Goal: Task Accomplishment & Management: Manage account settings

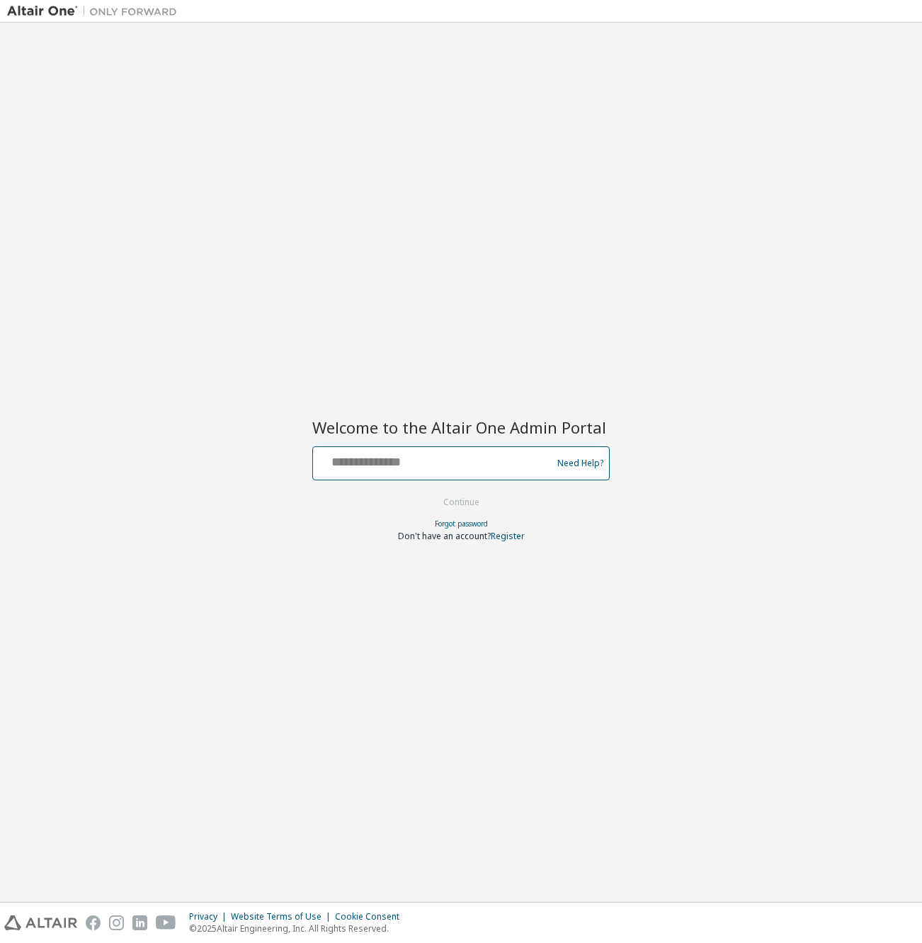
click at [406, 457] on input "text" at bounding box center [435, 460] width 232 height 21
type input "**********"
click at [460, 499] on button "Continue" at bounding box center [461, 501] width 66 height 21
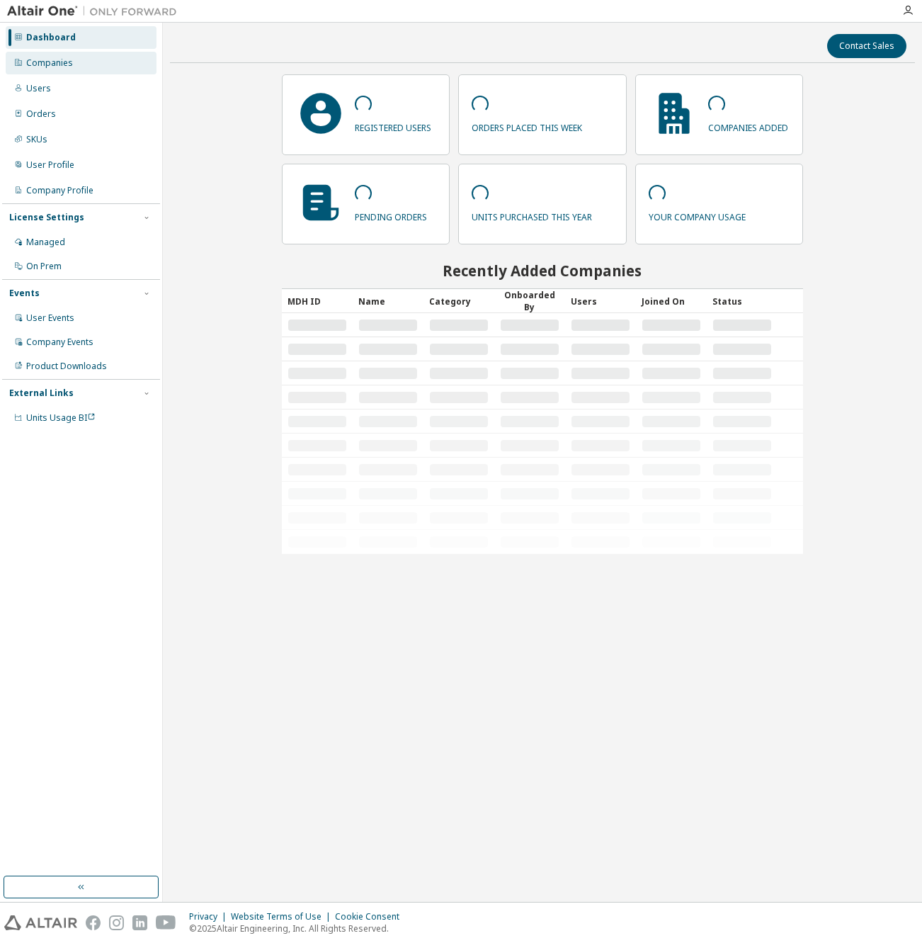
click at [33, 64] on div "Companies" at bounding box center [49, 62] width 47 height 11
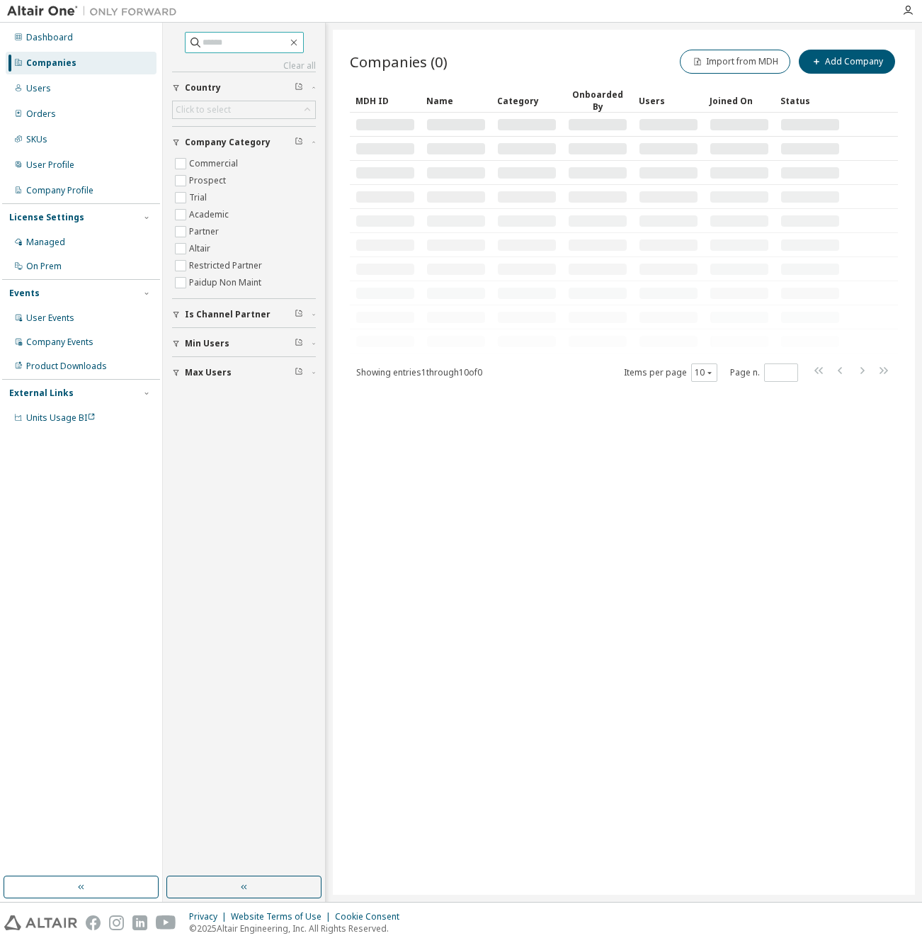
click at [212, 42] on input "text" at bounding box center [245, 42] width 85 height 14
type input "*****"
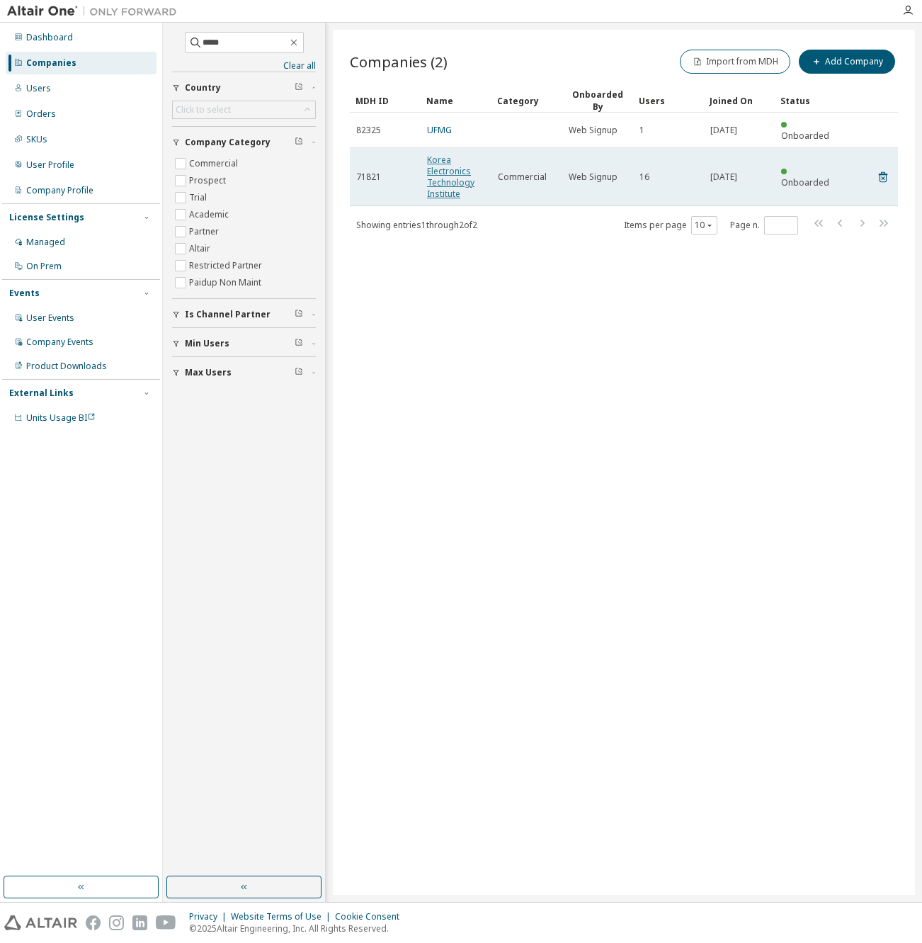
click at [446, 166] on link "Korea Electronics Technology Institute" at bounding box center [450, 177] width 47 height 46
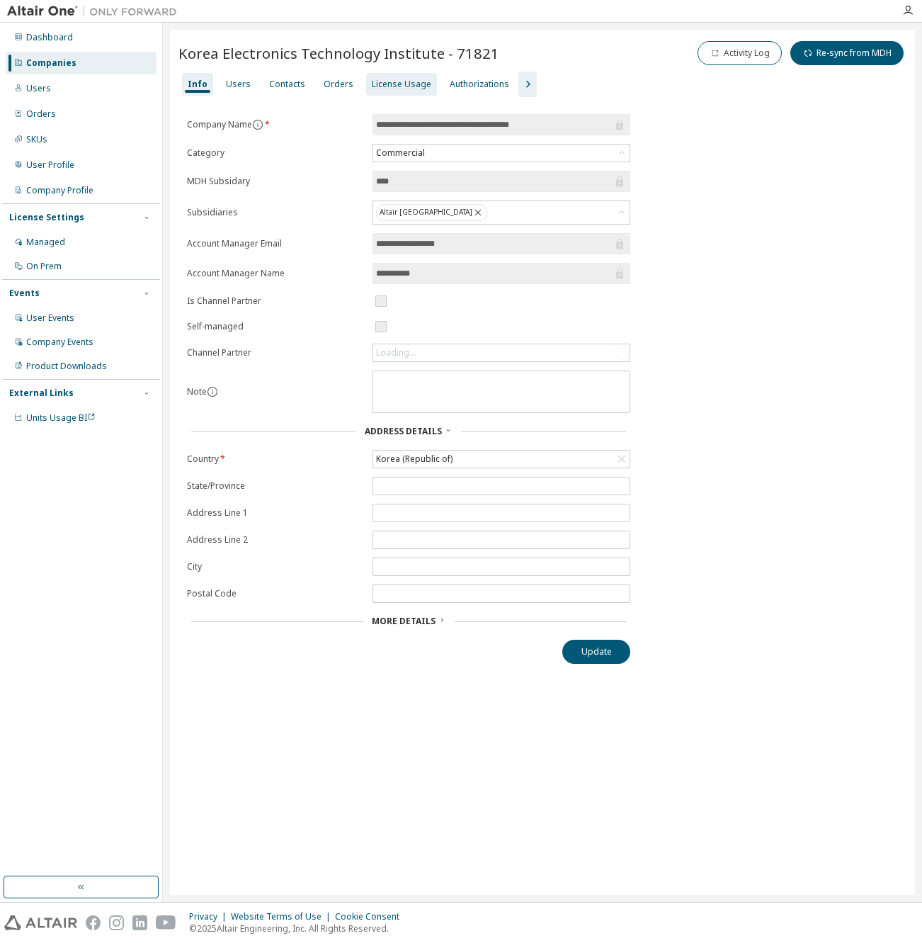
click at [384, 88] on div "License Usage" at bounding box center [401, 84] width 59 height 11
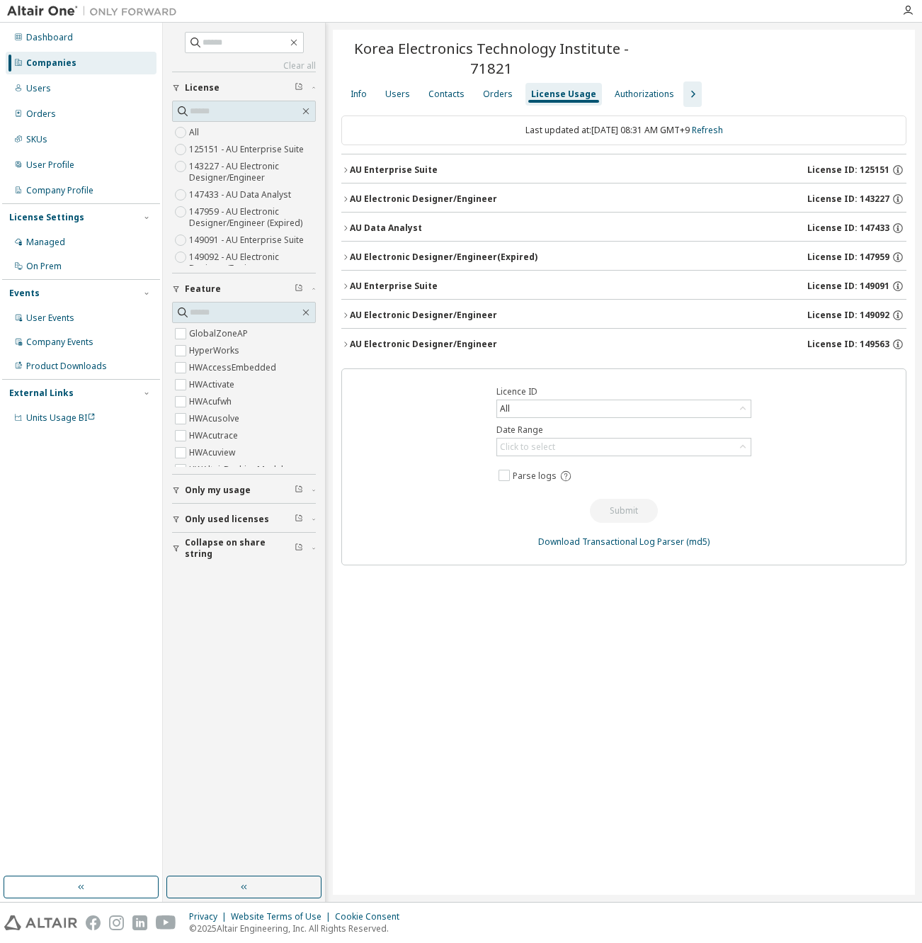
click at [414, 345] on div "AU Electronic Designer/Engineer" at bounding box center [423, 343] width 147 height 11
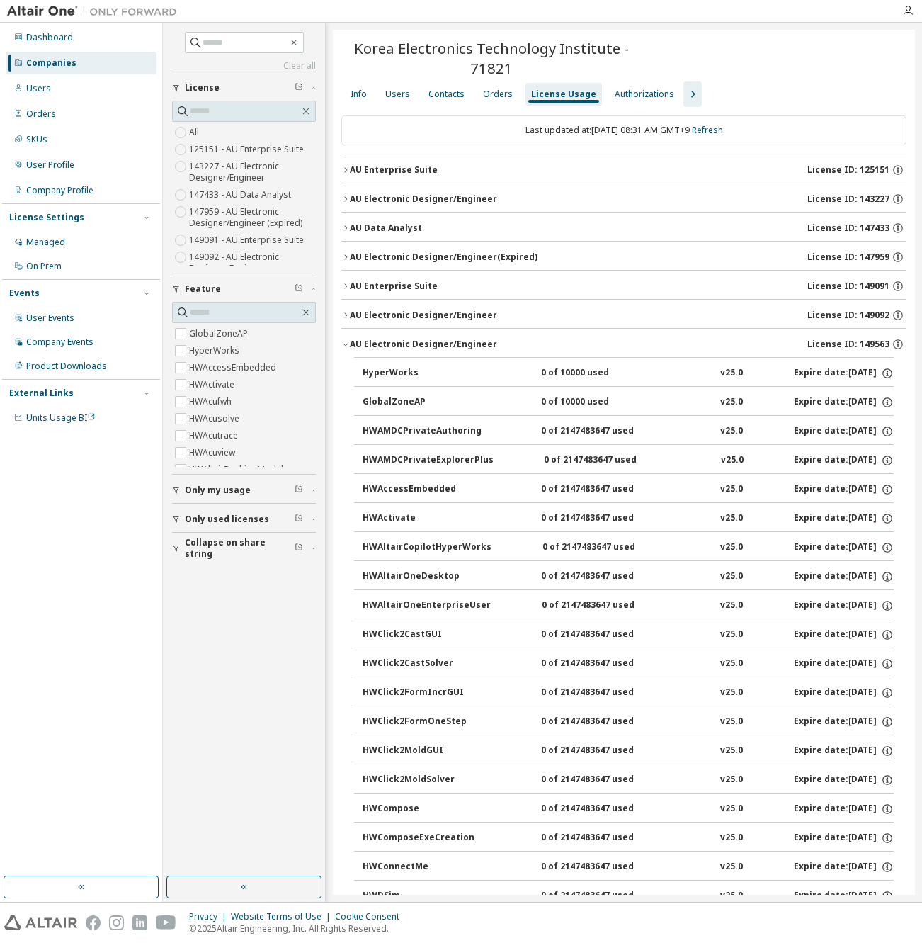
click at [414, 345] on div "AU Electronic Designer/Engineer" at bounding box center [423, 343] width 147 height 11
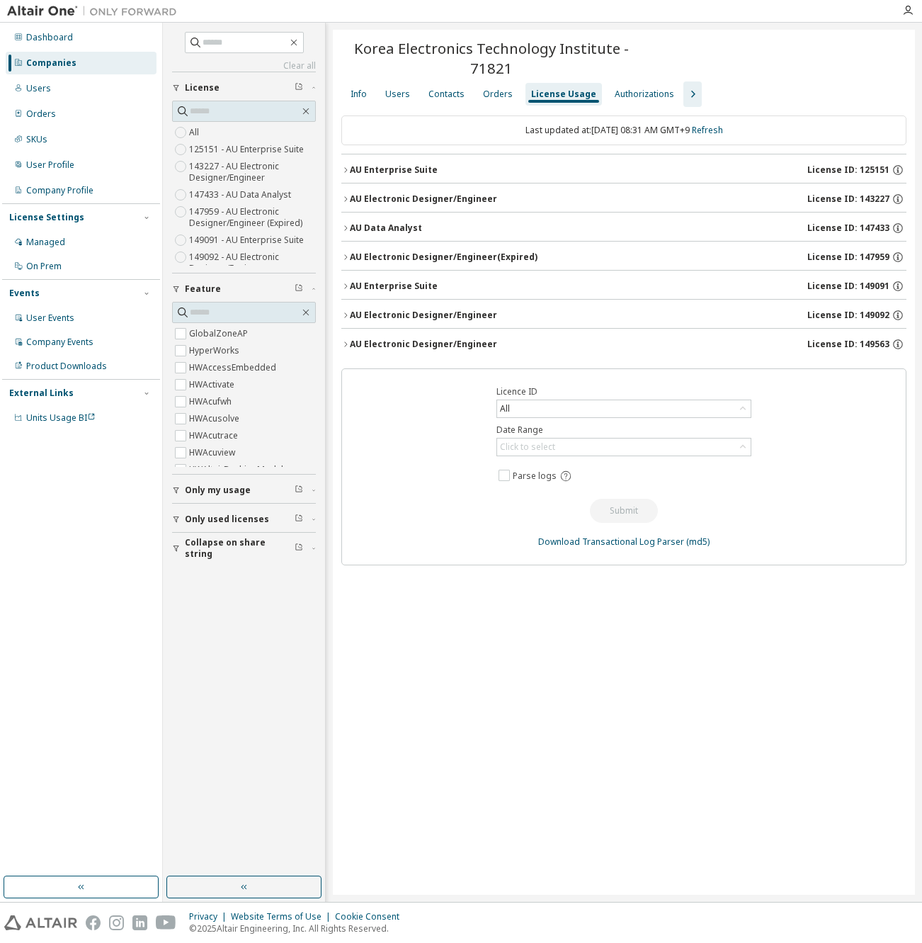
click at [684, 95] on icon "button" at bounding box center [692, 94] width 17 height 17
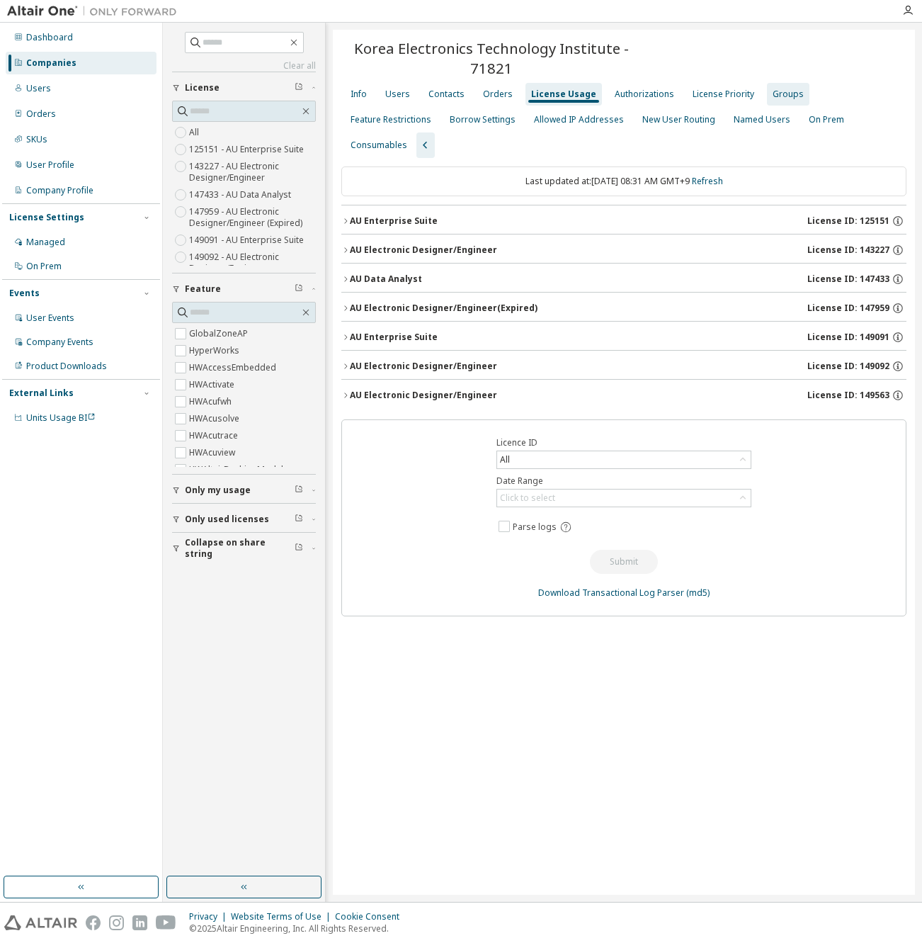
click at [773, 92] on div "Groups" at bounding box center [788, 94] width 31 height 11
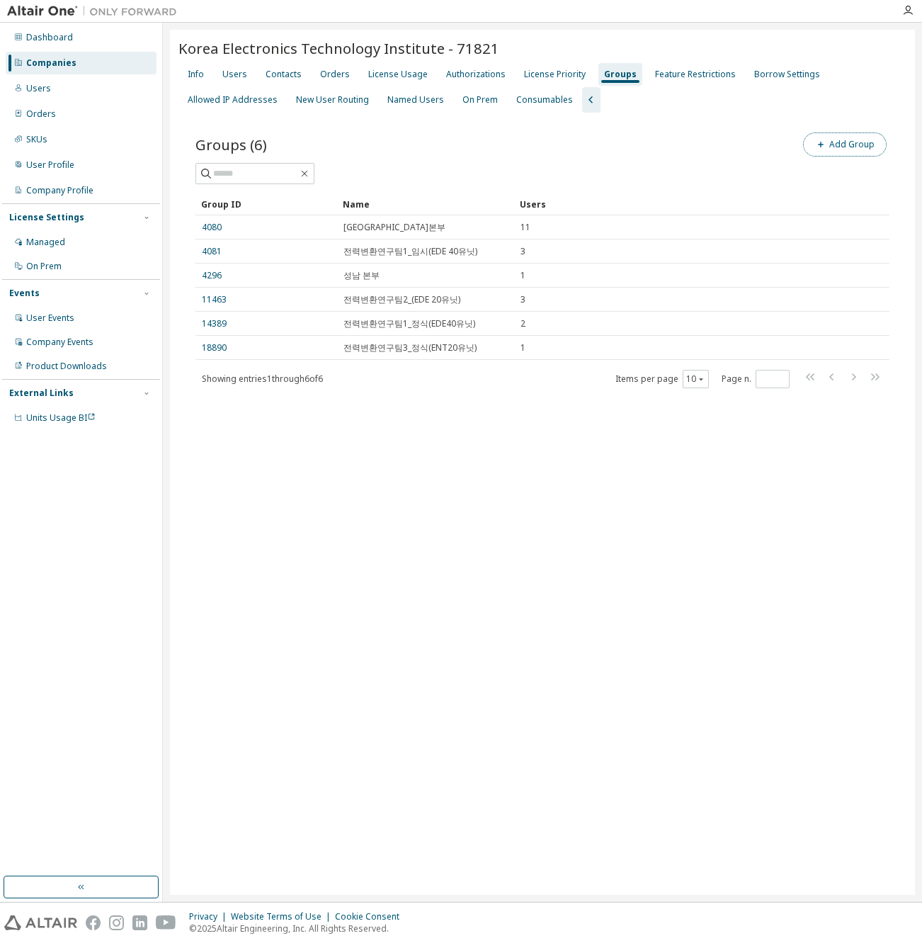
click at [855, 147] on button "Add Group" at bounding box center [845, 144] width 84 height 24
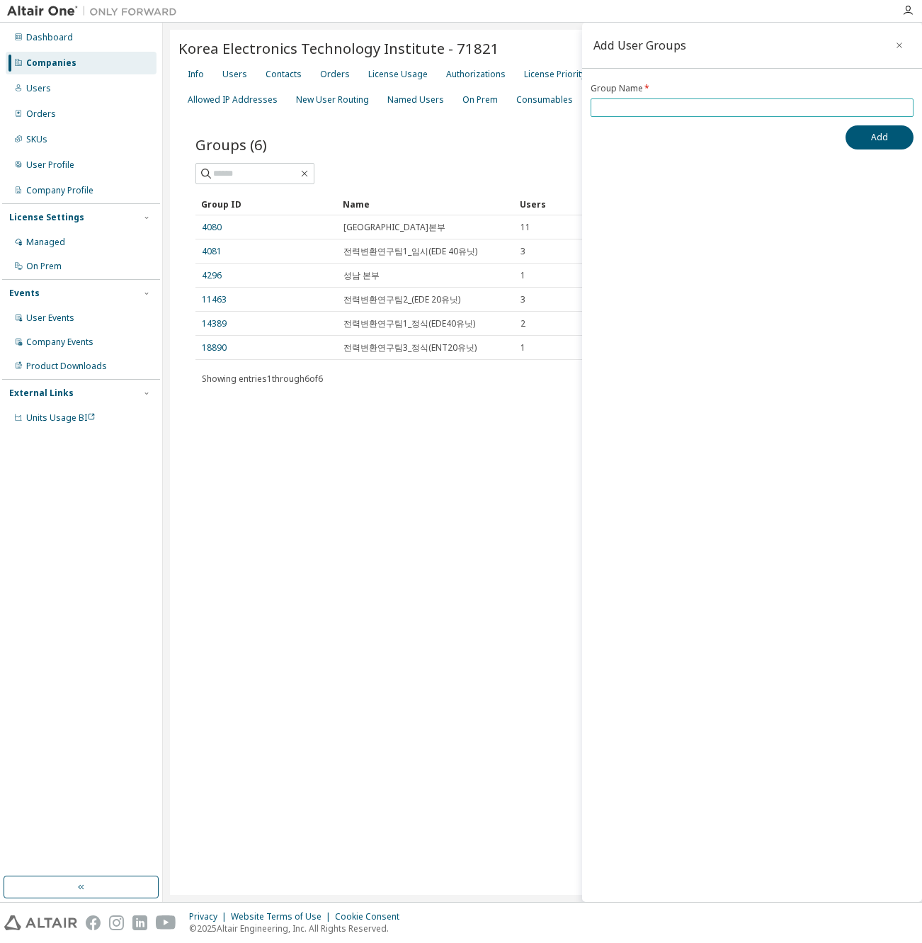
click at [668, 102] on input "text" at bounding box center [752, 107] width 316 height 11
type input "**********"
click at [861, 140] on button "Add" at bounding box center [880, 137] width 68 height 24
click at [872, 142] on button "Add" at bounding box center [880, 137] width 68 height 24
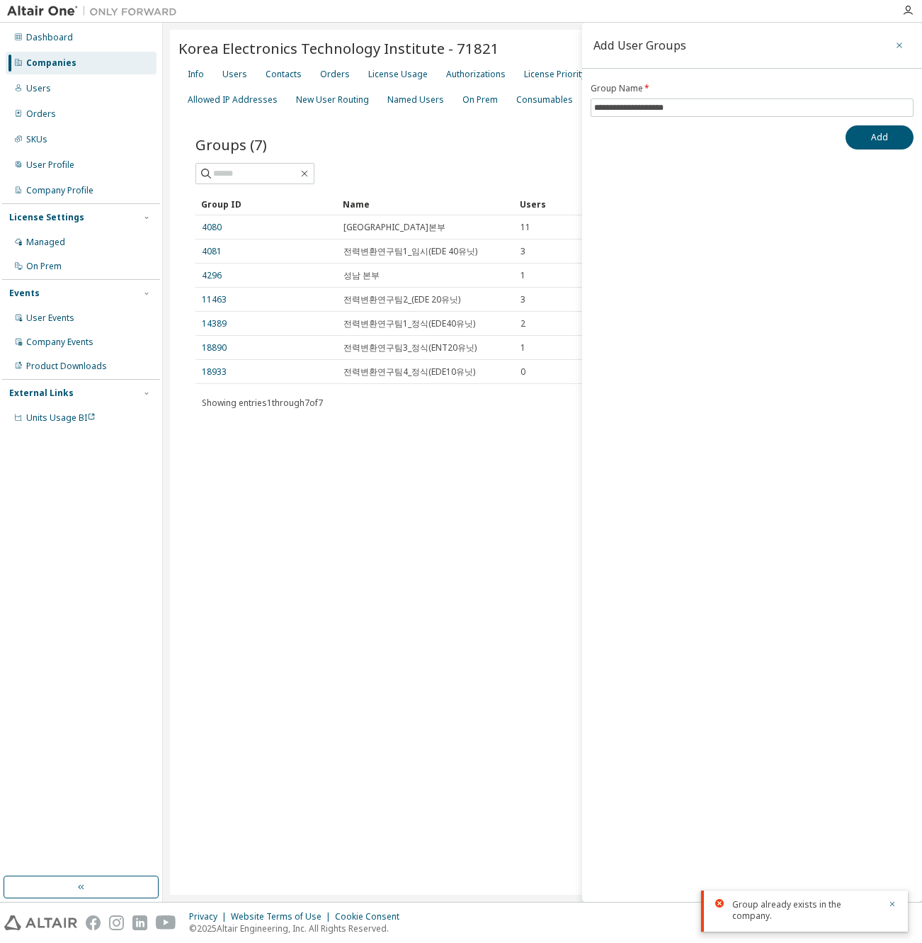
click at [903, 47] on icon "button" at bounding box center [899, 45] width 10 height 11
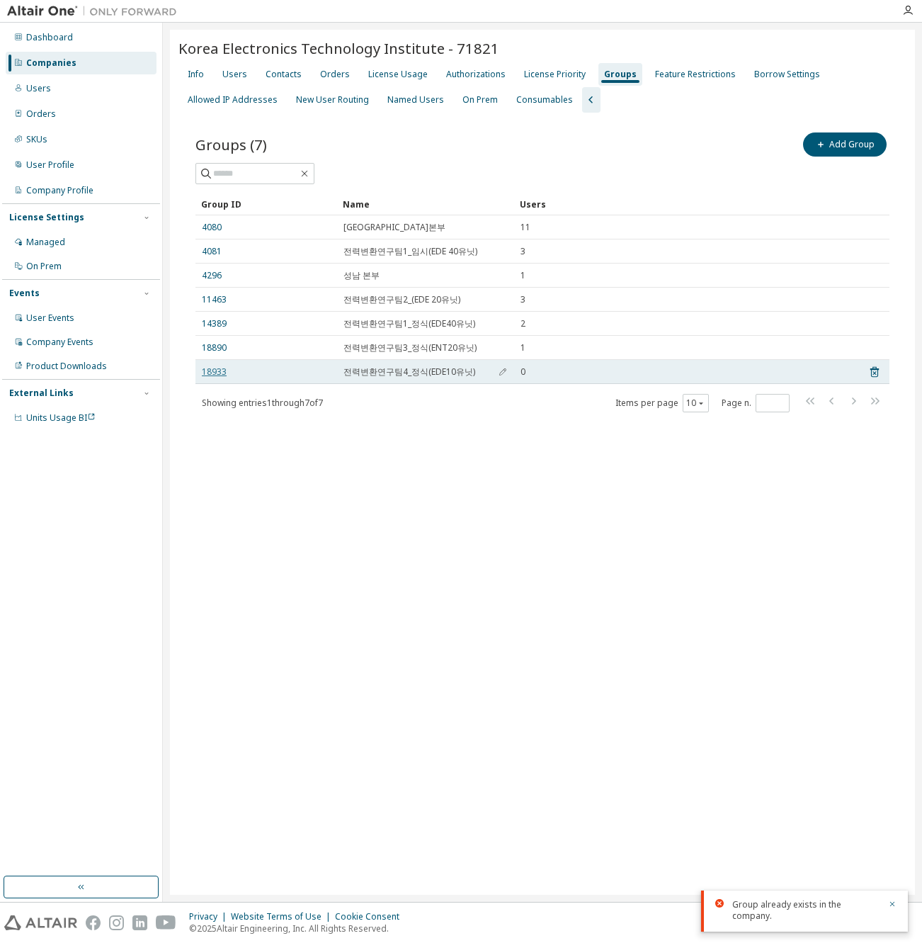
click at [210, 375] on link "18933" at bounding box center [214, 371] width 25 height 11
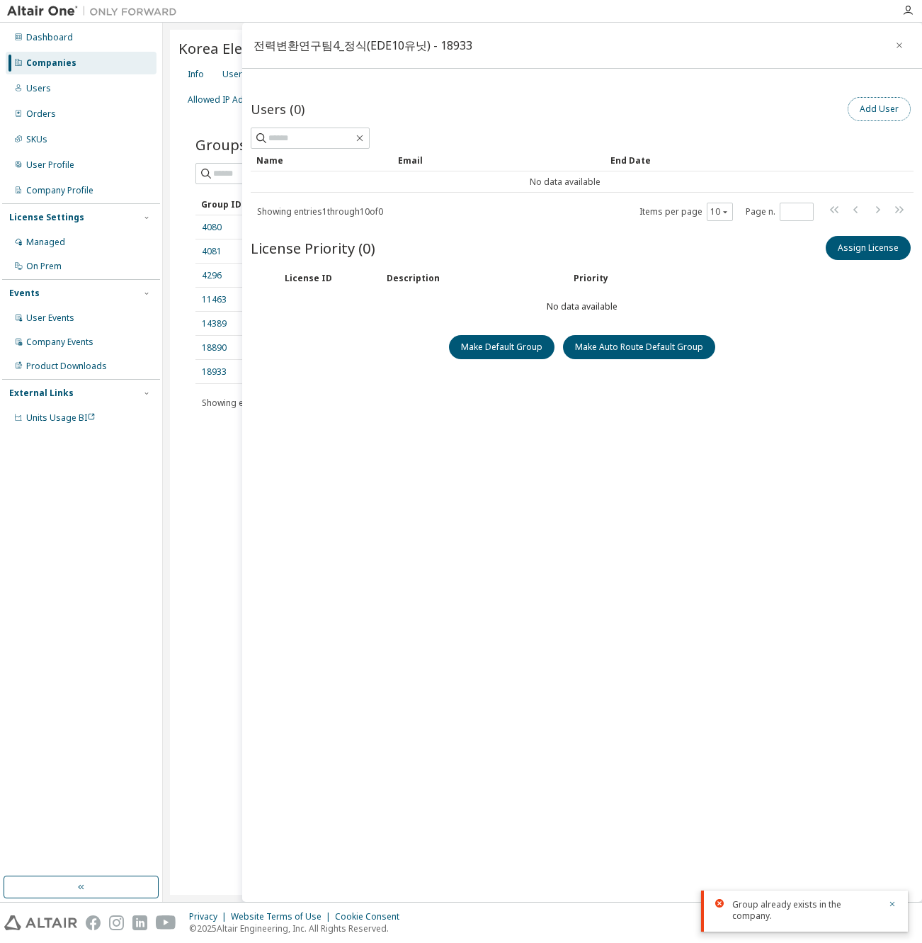
click at [885, 110] on button "Add User" at bounding box center [879, 109] width 63 height 24
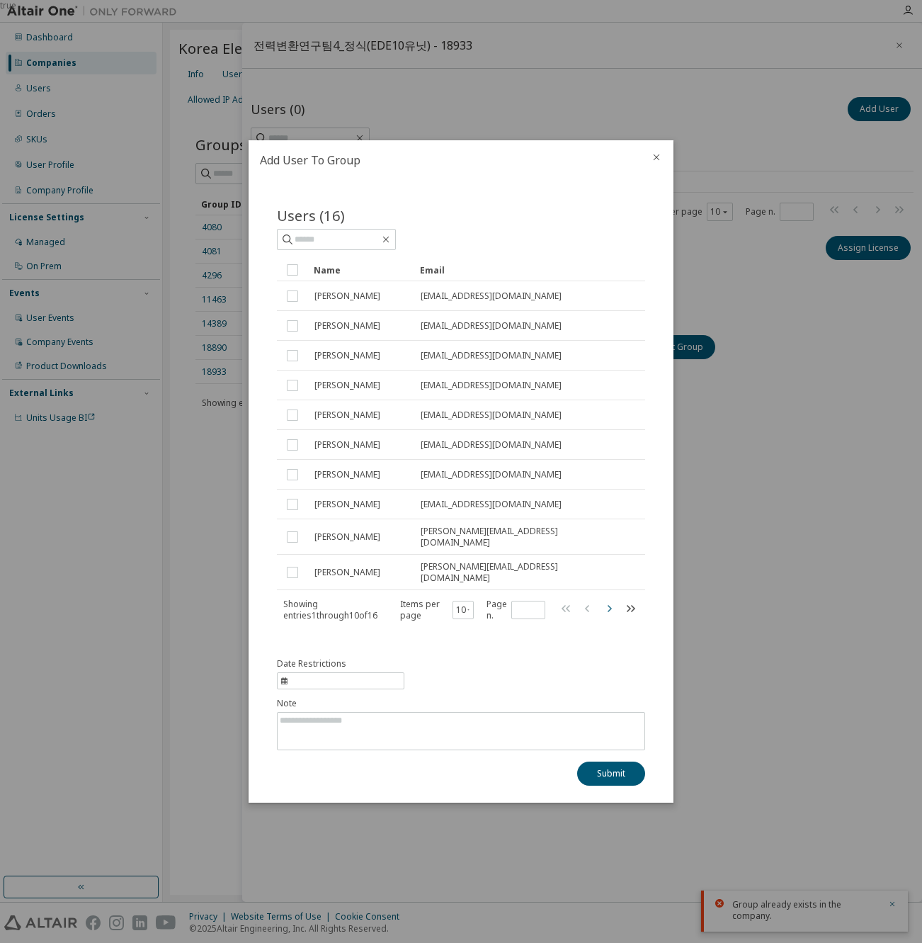
click at [610, 608] on icon "button" at bounding box center [608, 608] width 17 height 17
type input "*"
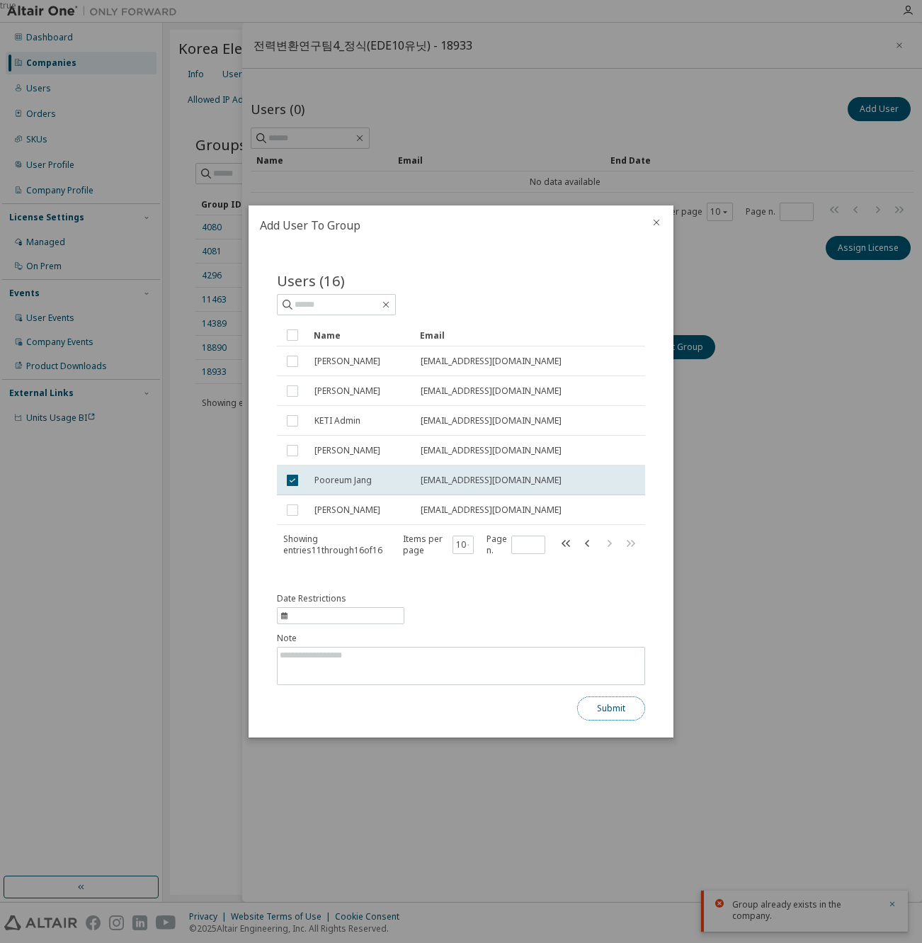
click at [602, 711] on button "Submit" at bounding box center [611, 708] width 68 height 24
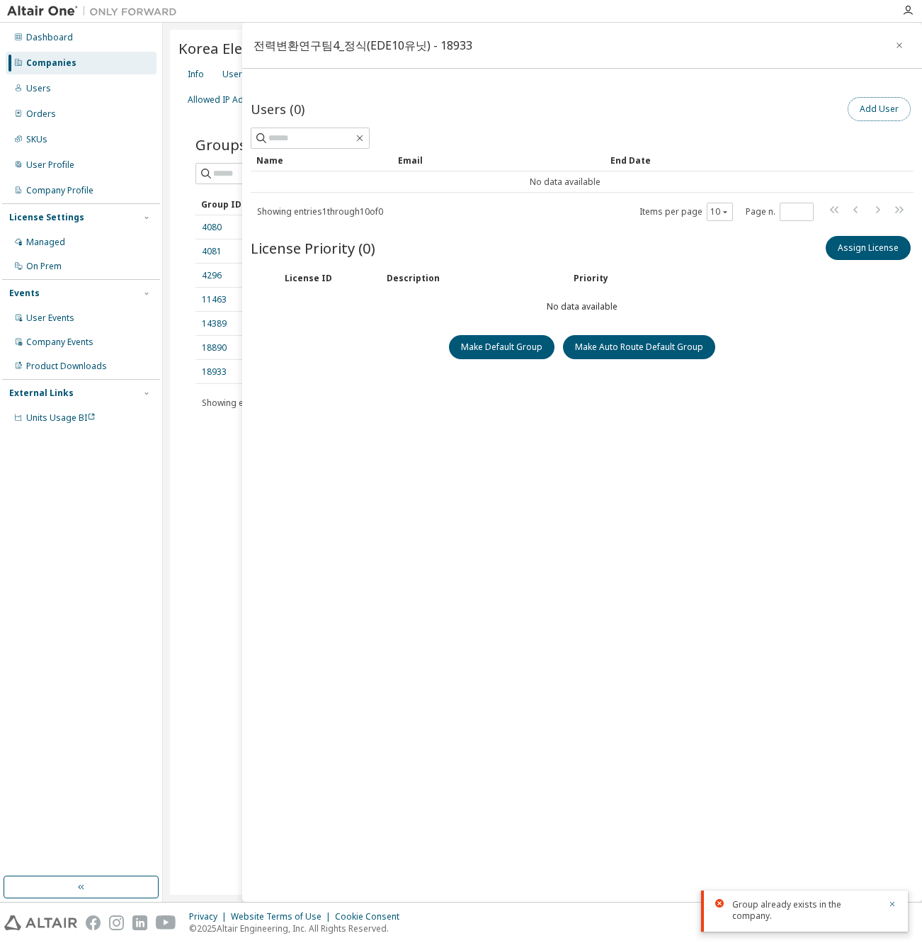
click at [869, 112] on button "Add User" at bounding box center [879, 109] width 63 height 24
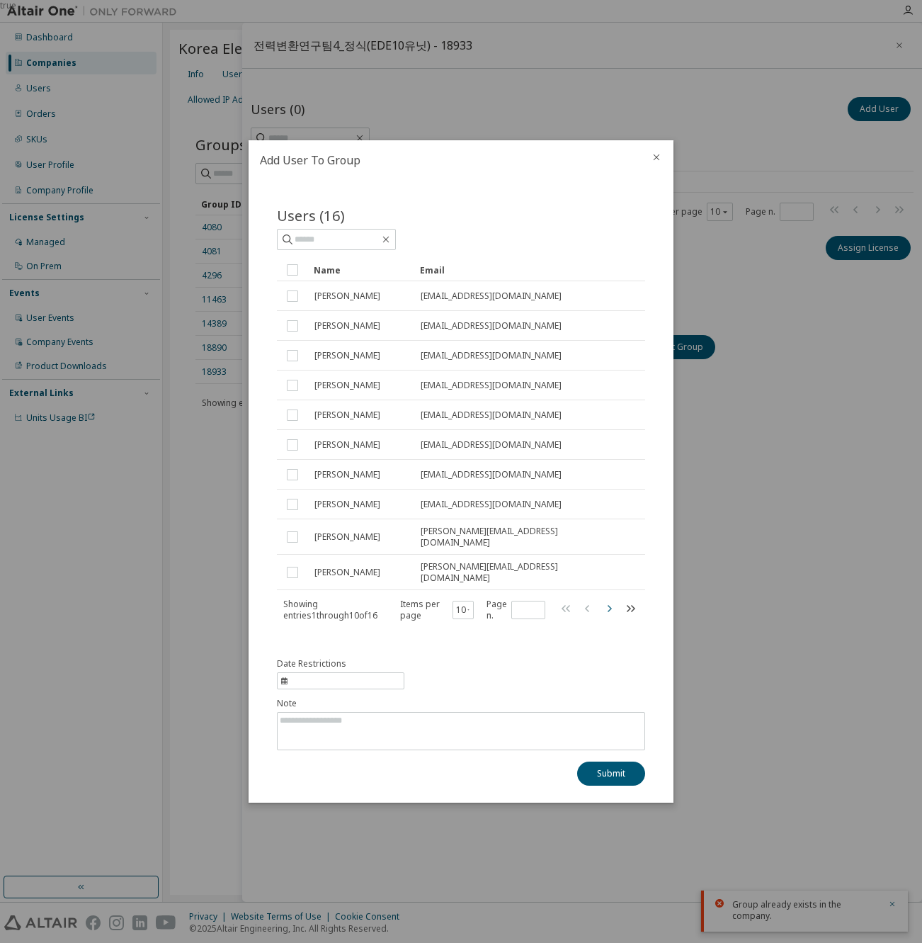
click at [609, 607] on icon "button" at bounding box center [608, 608] width 17 height 17
type input "*"
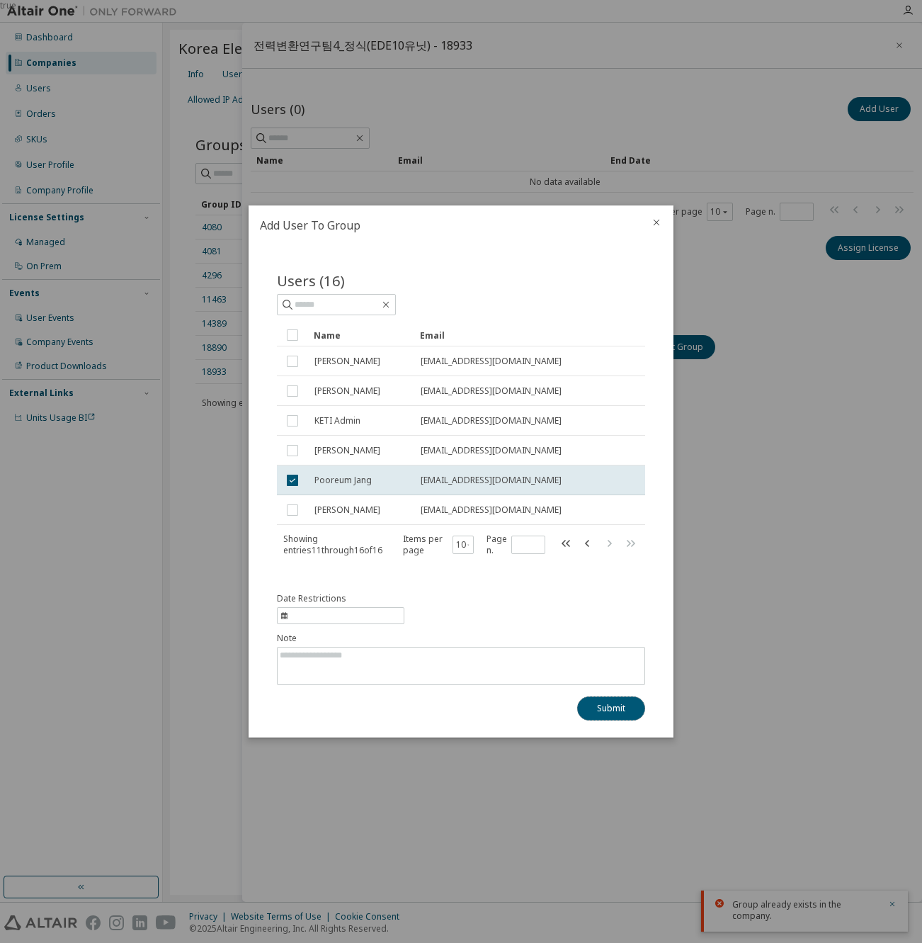
click at [600, 711] on button "Submit" at bounding box center [611, 708] width 68 height 24
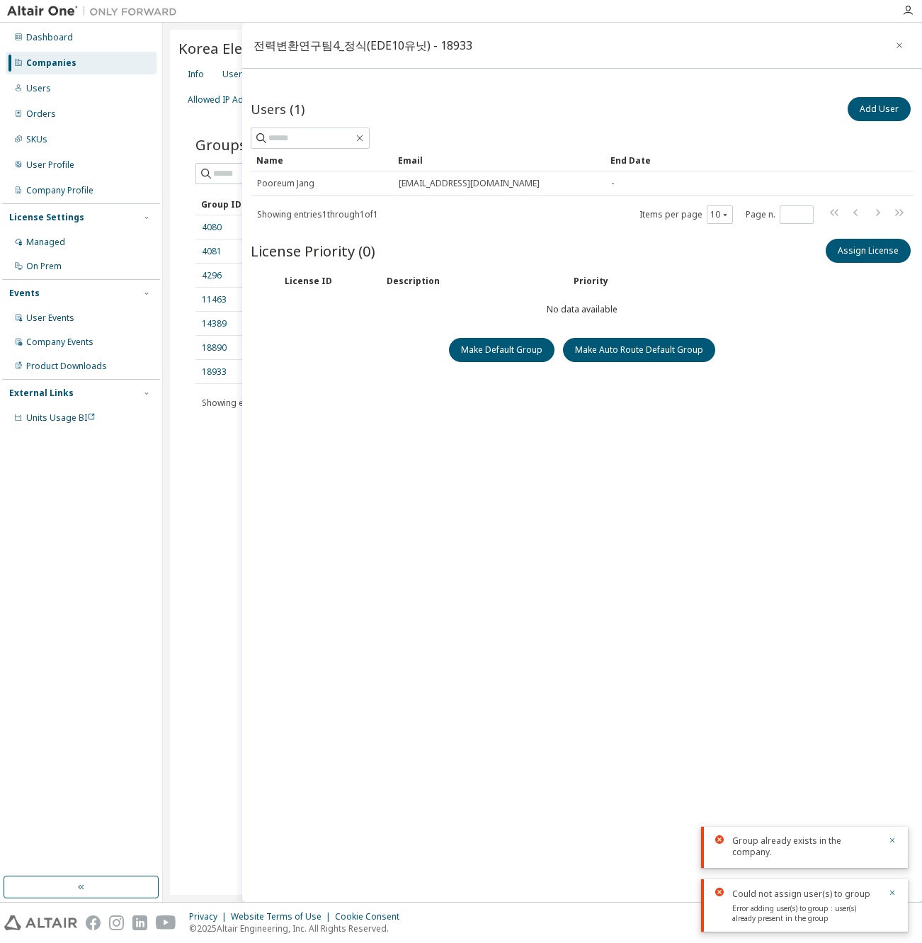
click at [465, 531] on div "Users (1) Add User Clear Load Save Save As Field Operator Value Select filter S…" at bounding box center [582, 471] width 663 height 754
click at [899, 46] on icon "button" at bounding box center [899, 45] width 10 height 11
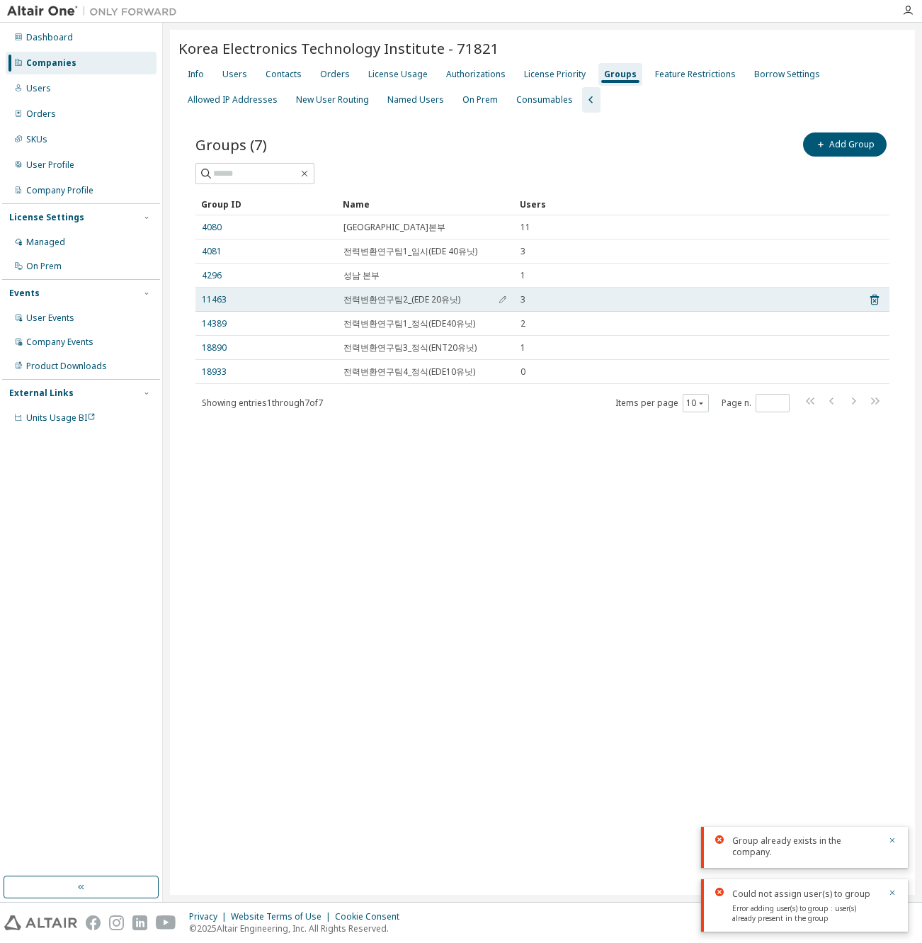
click at [521, 300] on span "3" at bounding box center [522, 299] width 5 height 11
click at [215, 302] on link "11463" at bounding box center [214, 299] width 25 height 11
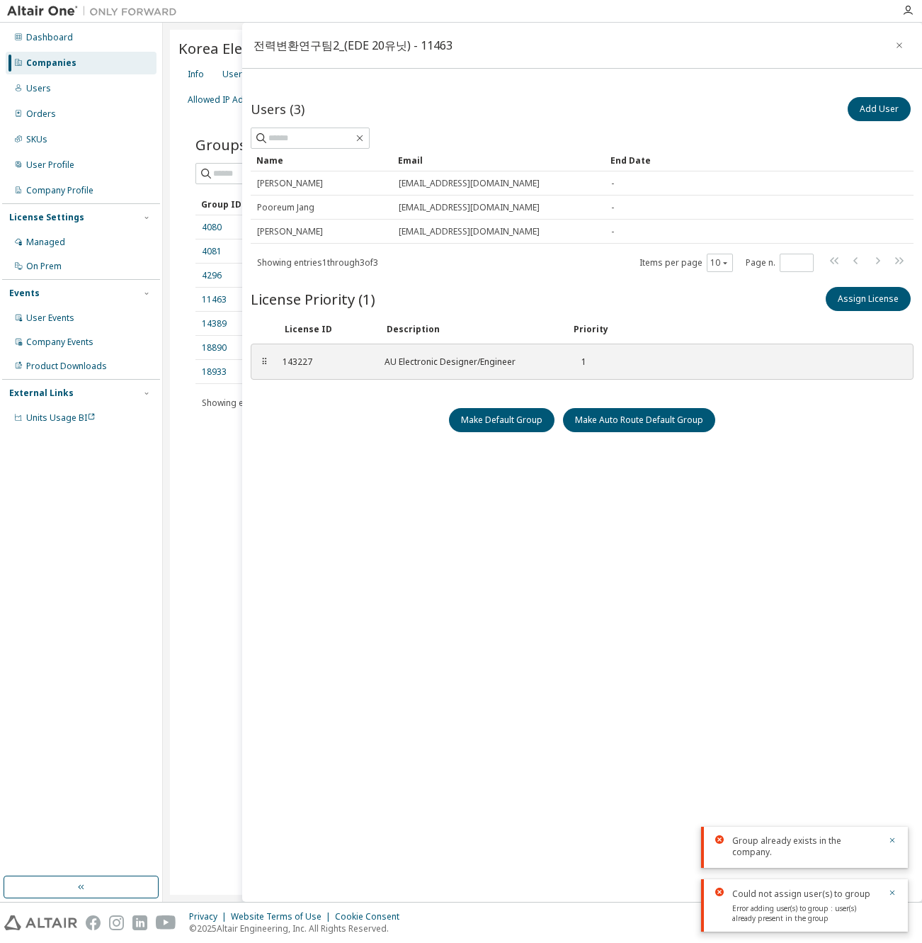
click at [687, 607] on div "Users (3) Add User Clear Load Save Save As Field Operator Value Select filter S…" at bounding box center [582, 471] width 663 height 754
click at [899, 46] on icon "button" at bounding box center [899, 45] width 6 height 6
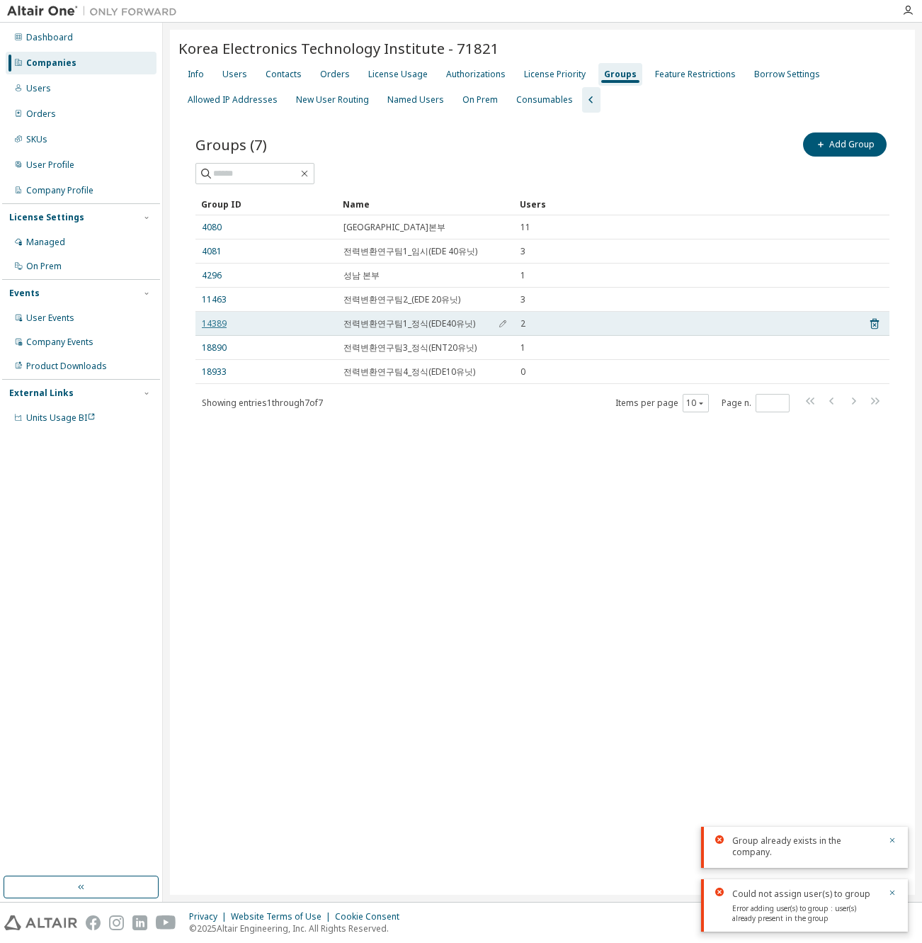
click at [215, 324] on link "14389" at bounding box center [214, 323] width 25 height 11
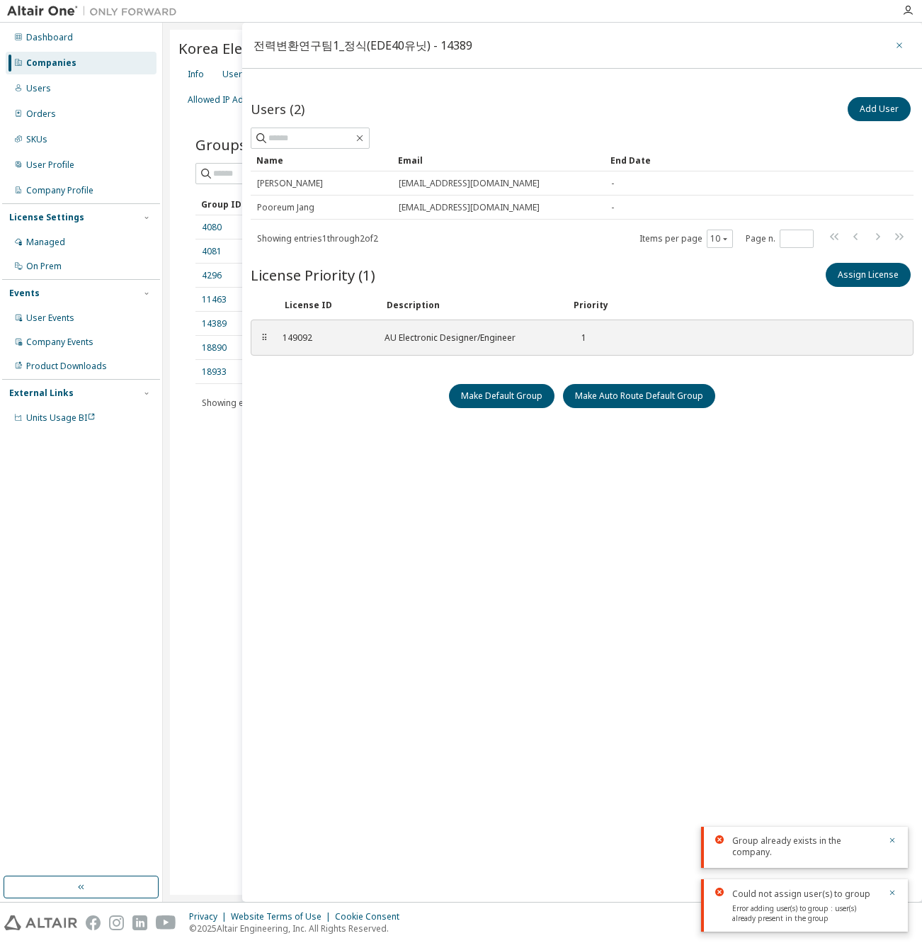
click at [899, 44] on icon "button" at bounding box center [899, 45] width 10 height 11
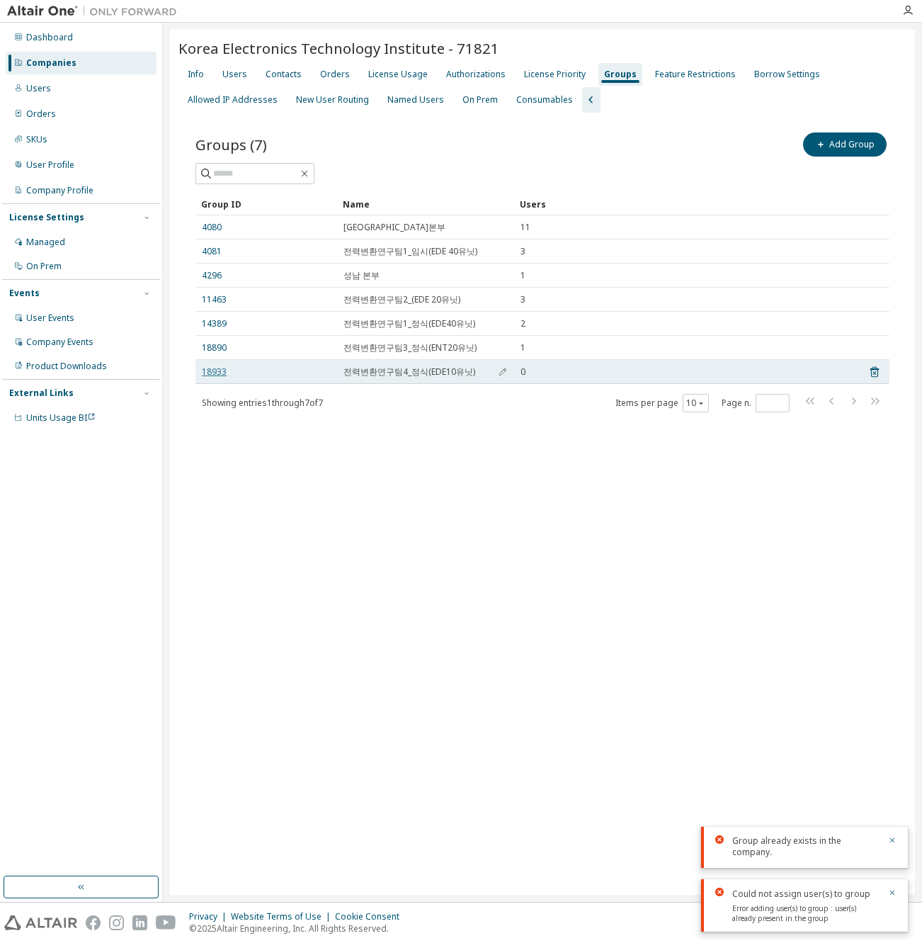
click at [220, 375] on link "18933" at bounding box center [214, 371] width 25 height 11
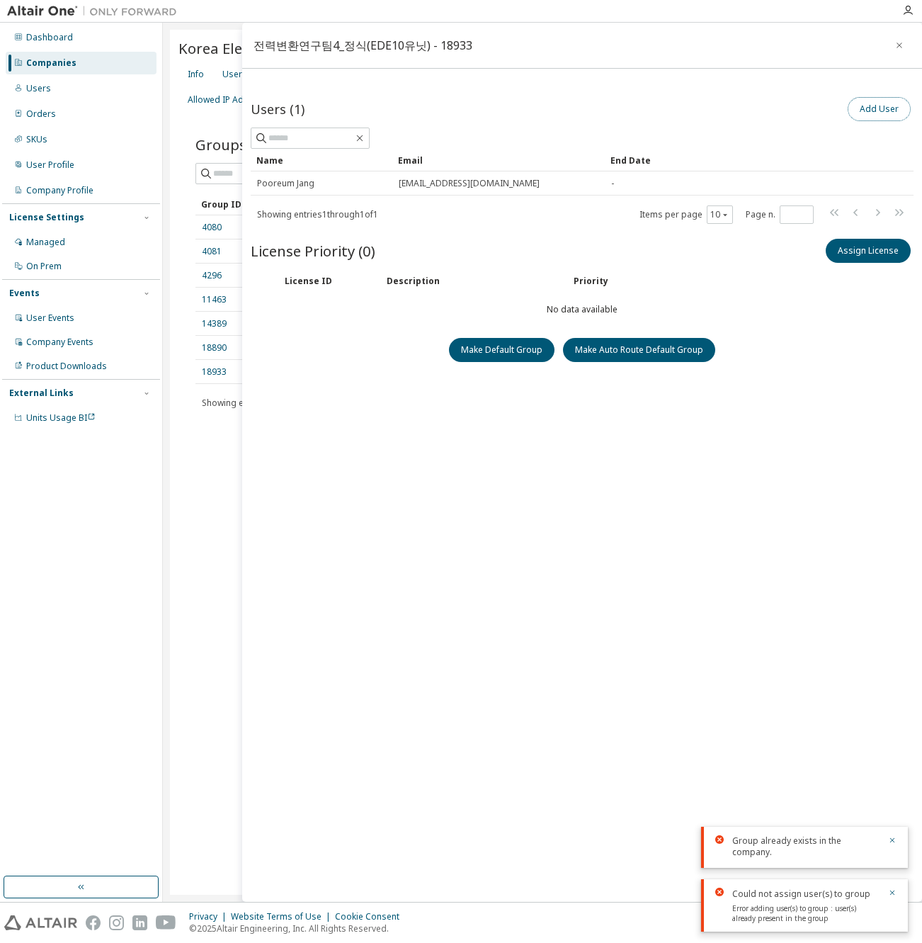
click at [880, 108] on button "Add User" at bounding box center [879, 109] width 63 height 24
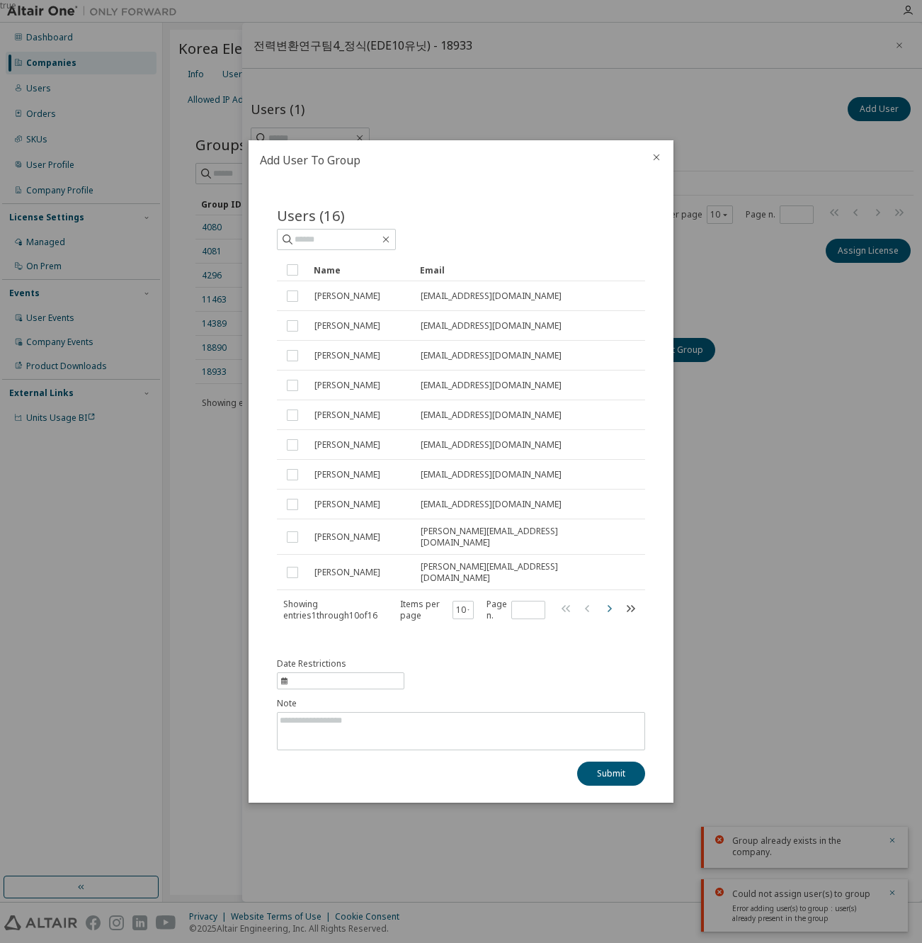
click at [610, 610] on icon "button" at bounding box center [608, 608] width 17 height 17
type input "*"
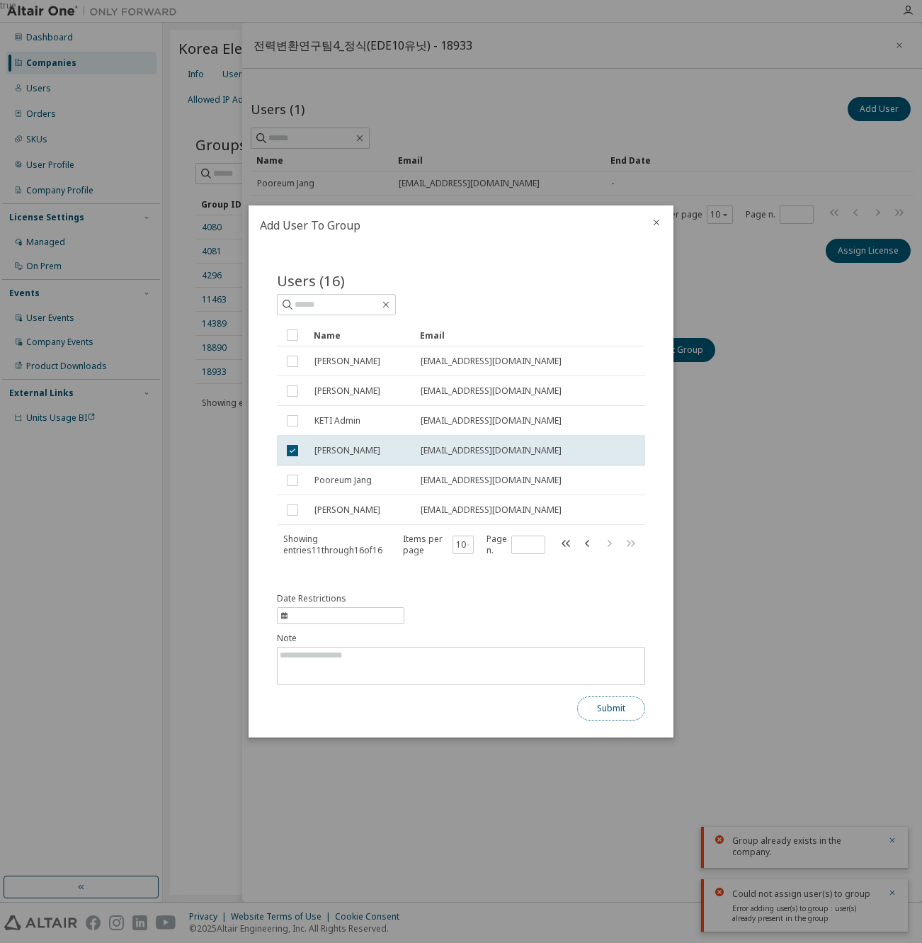
click at [610, 708] on button "Submit" at bounding box center [611, 708] width 68 height 24
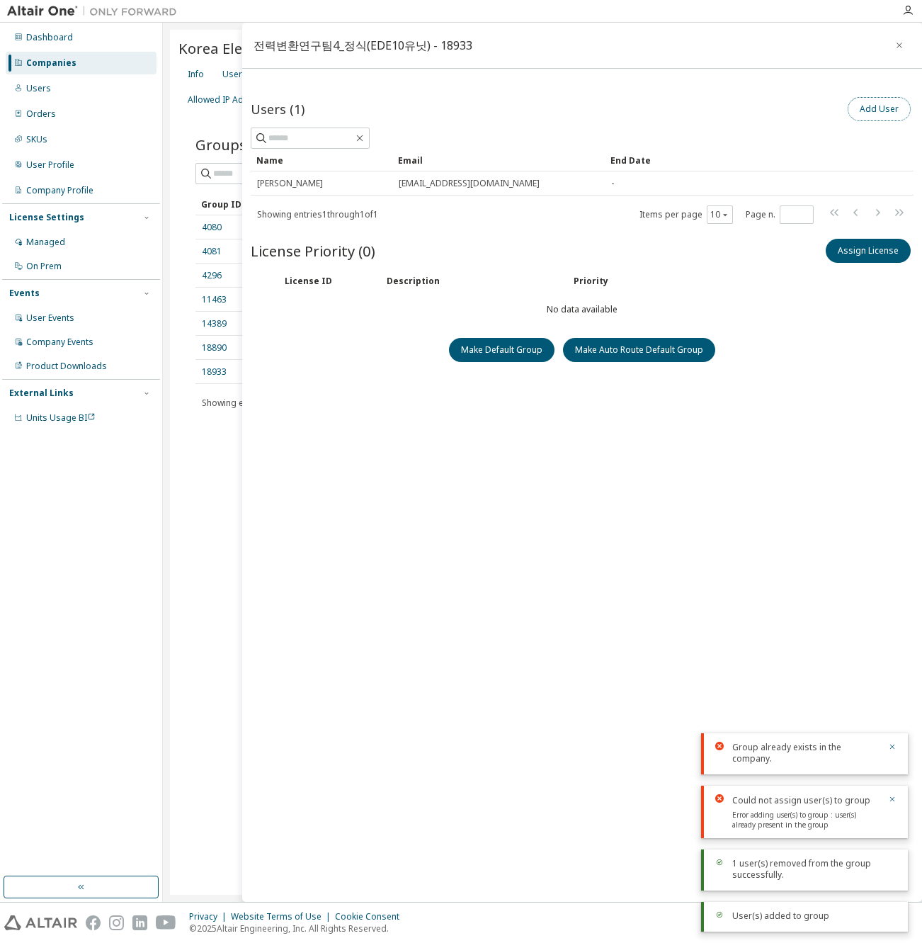
click at [873, 108] on button "Add User" at bounding box center [879, 109] width 63 height 24
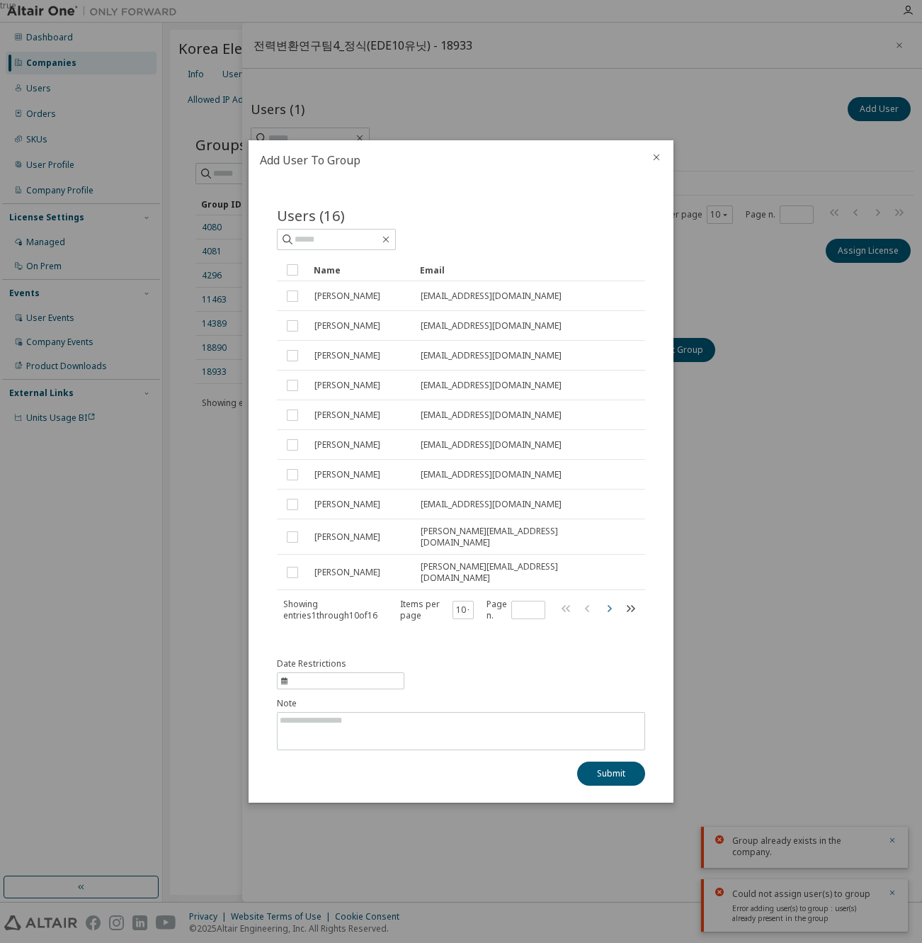
click at [610, 607] on icon "button" at bounding box center [608, 608] width 17 height 17
type input "*"
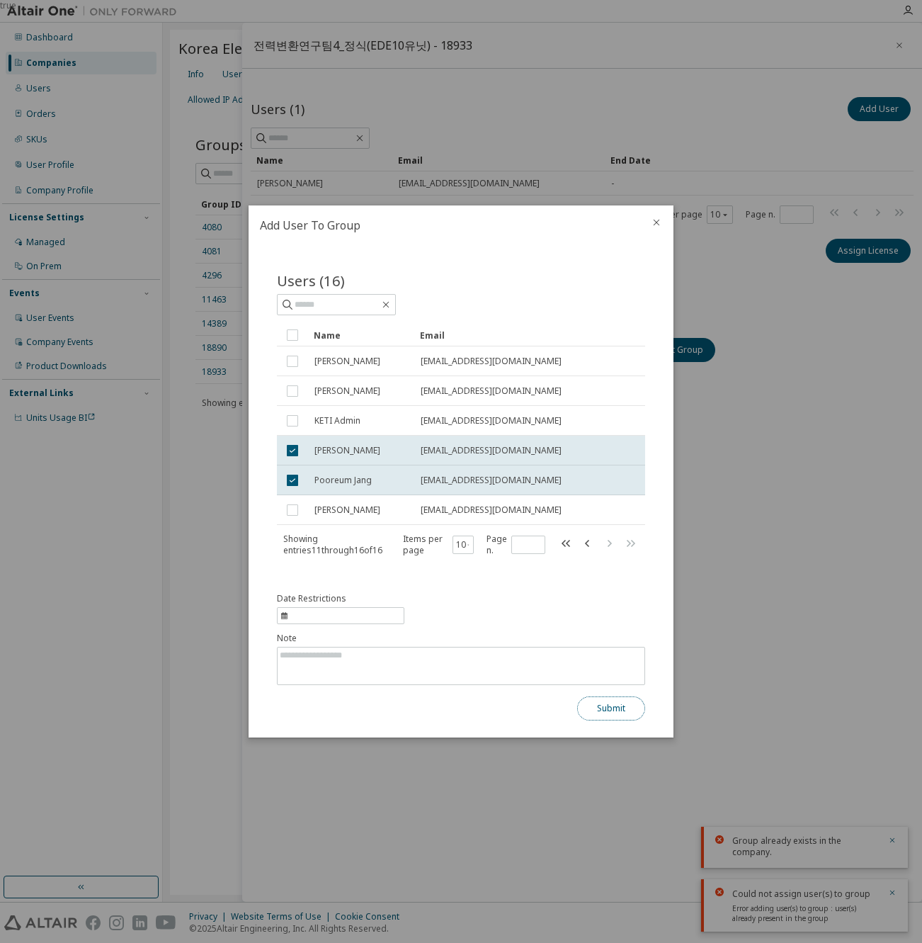
click at [608, 706] on button "Submit" at bounding box center [611, 708] width 68 height 24
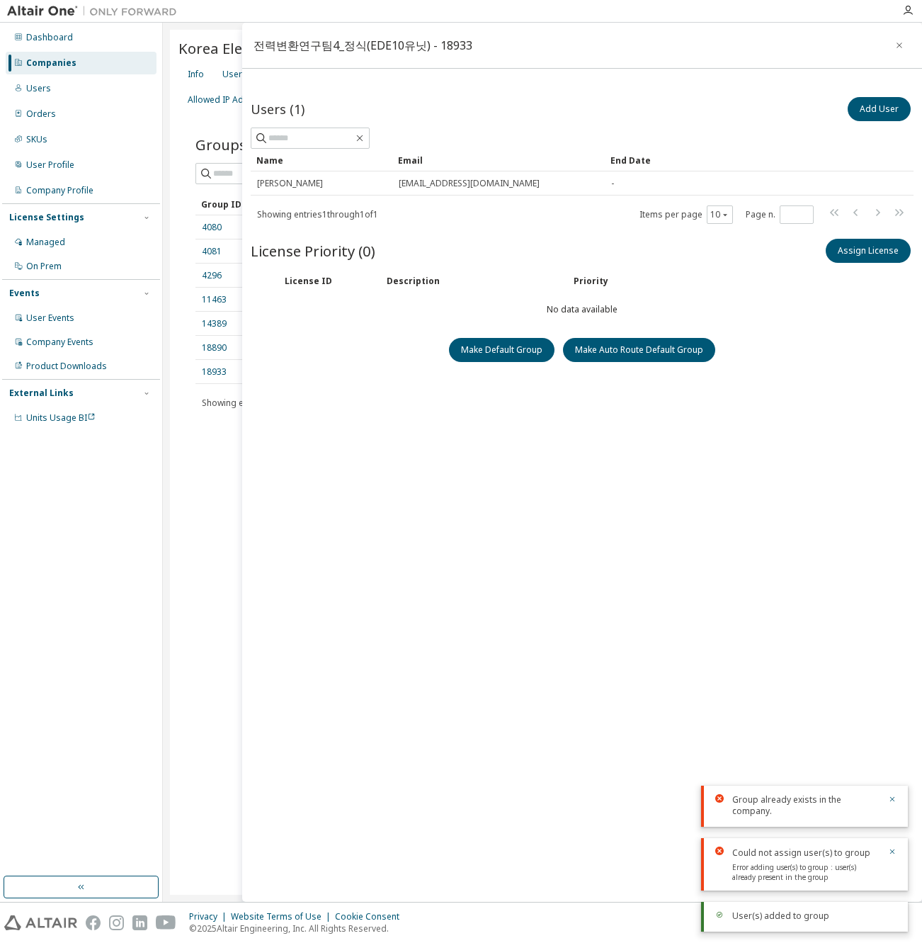
click at [465, 532] on div "Users (1) Add User Clear Load Save Save As Field Operator Value Select filter S…" at bounding box center [582, 471] width 663 height 754
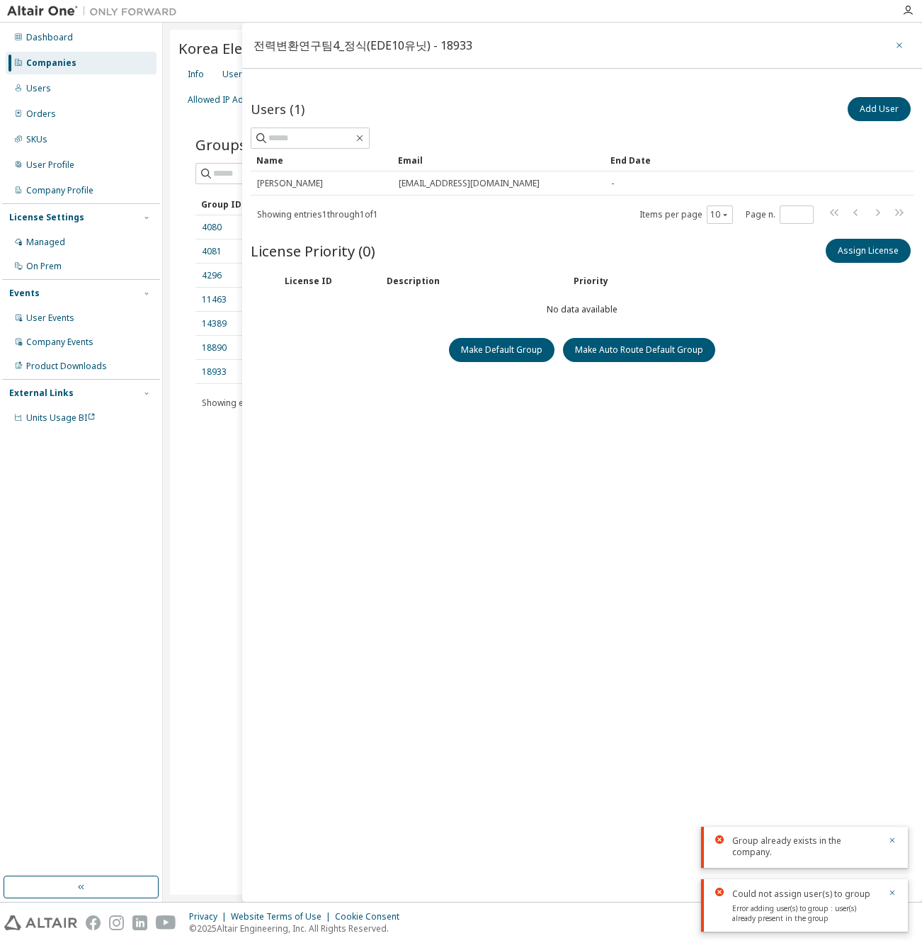
click at [896, 45] on icon "button" at bounding box center [899, 45] width 10 height 11
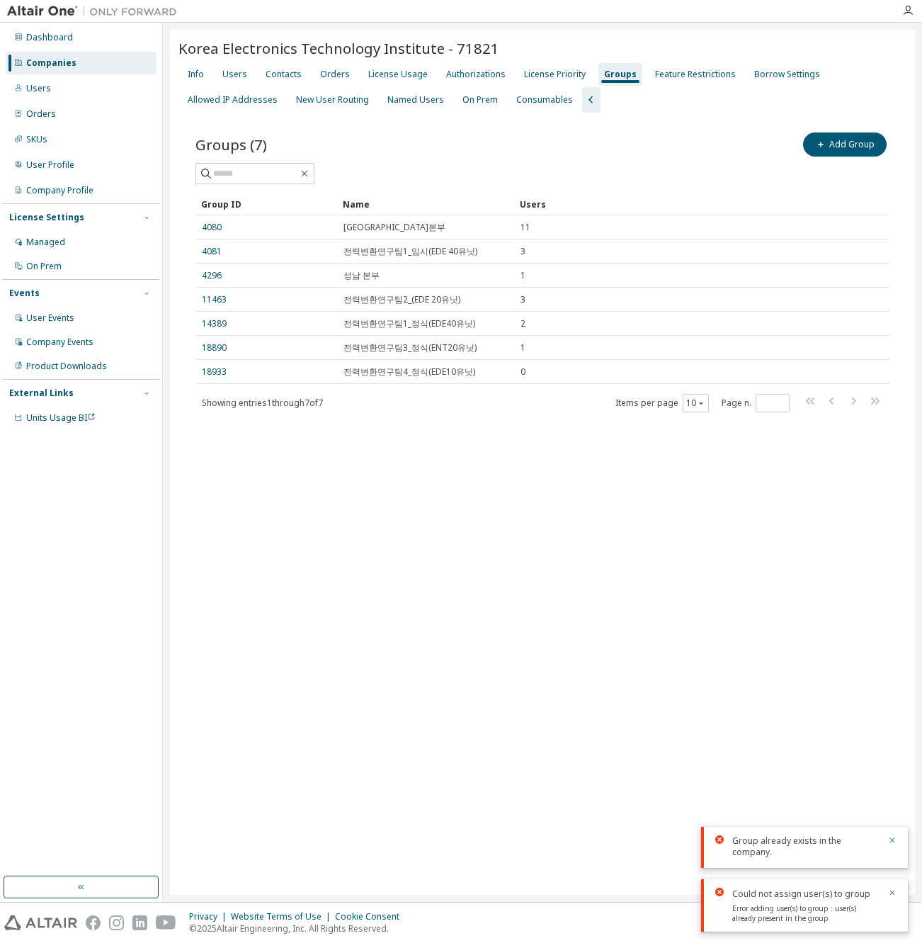
click at [346, 552] on div "Korea Electronics Technology Institute - 71821 Clear Load Save Save As Field Op…" at bounding box center [542, 462] width 745 height 865
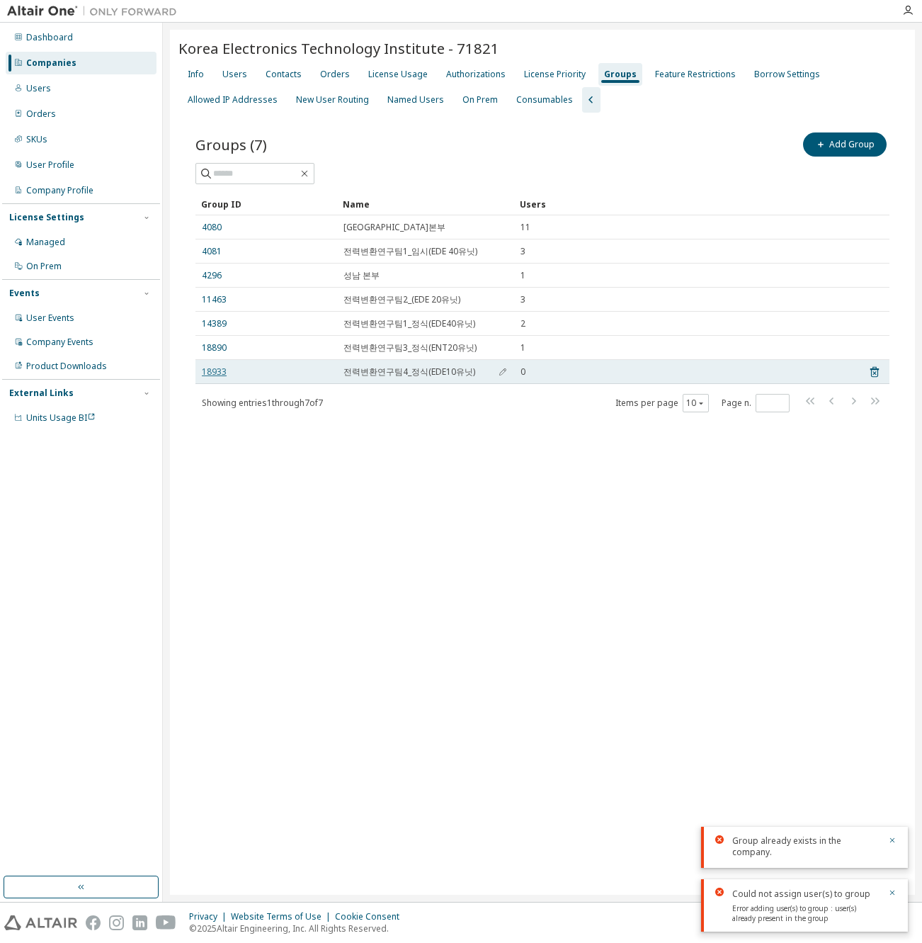
click at [220, 374] on link "18933" at bounding box center [214, 371] width 25 height 11
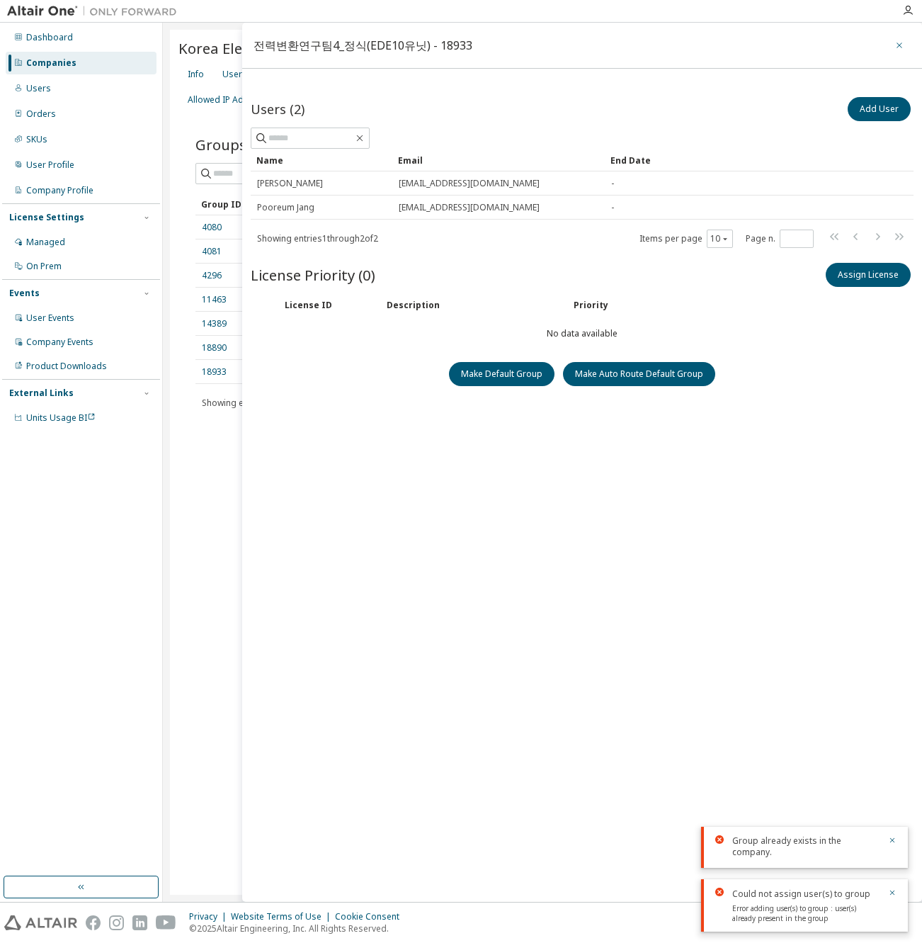
click at [900, 42] on icon "button" at bounding box center [899, 45] width 10 height 11
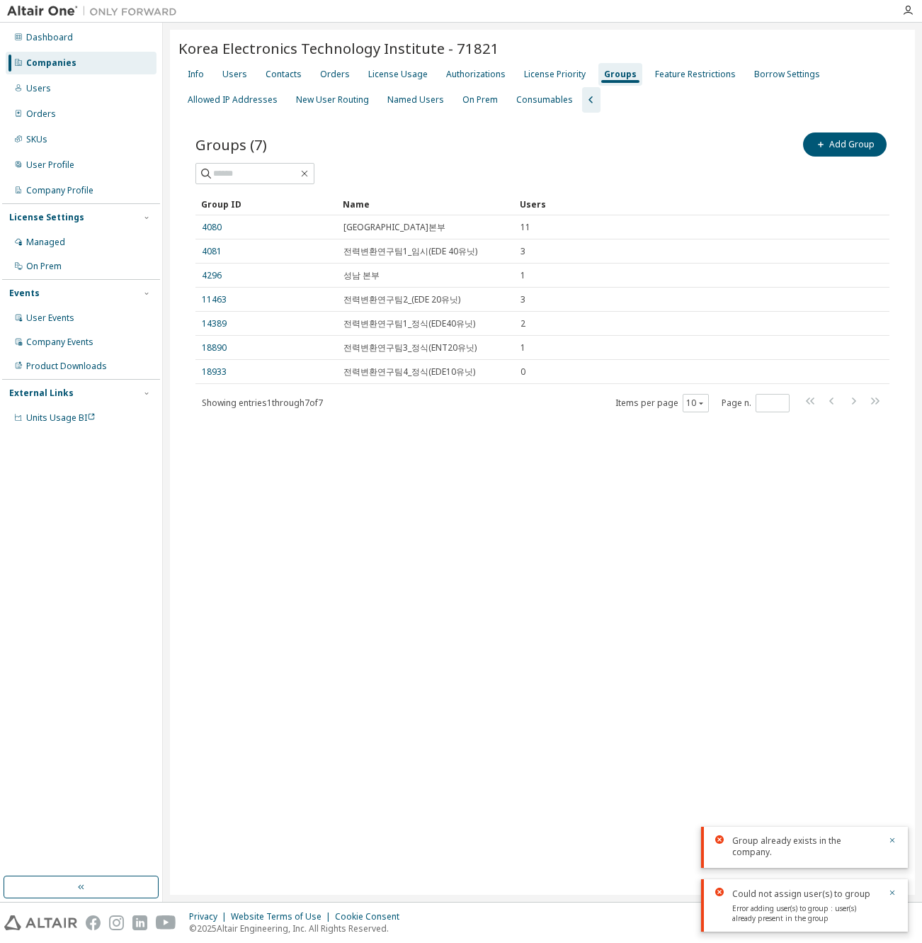
click at [433, 526] on div "Korea Electronics Technology Institute - 71821 Clear Load Save Save As Field Op…" at bounding box center [542, 462] width 745 height 865
click at [604, 76] on div "Groups" at bounding box center [620, 74] width 33 height 11
click at [528, 72] on div "License Priority" at bounding box center [555, 74] width 62 height 11
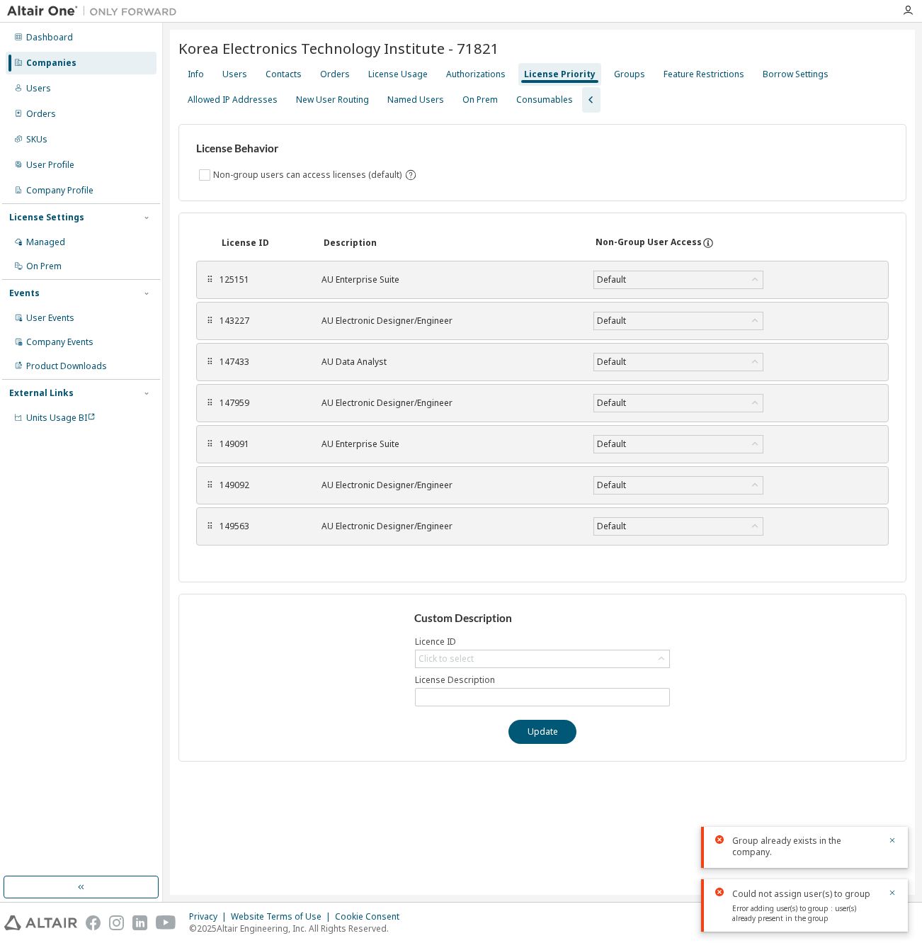
drag, startPoint x: 528, startPoint y: 73, endPoint x: 678, endPoint y: 158, distance: 173.1
click at [678, 158] on div "License Behavior Non-group users can access licenses (default)" at bounding box center [542, 162] width 728 height 77
click at [622, 77] on div "Groups" at bounding box center [629, 74] width 31 height 11
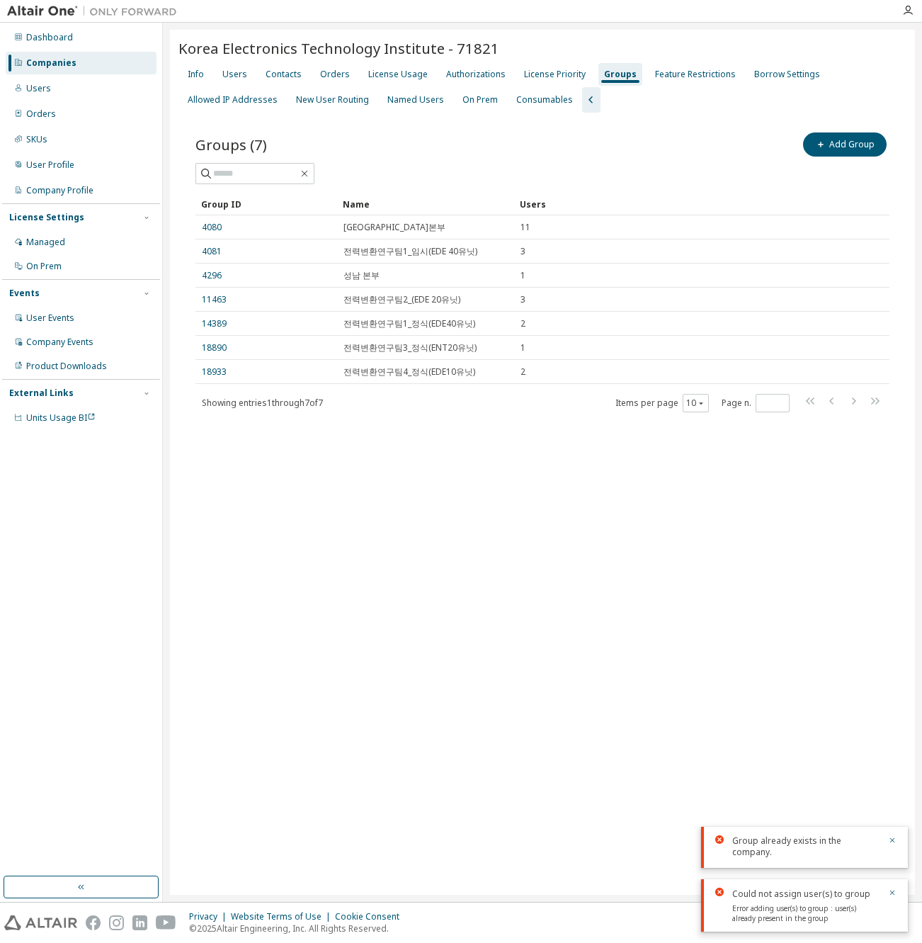
click at [440, 499] on div "Korea Electronics Technology Institute - 71821 Clear Load Save Save As Field Op…" at bounding box center [542, 462] width 745 height 865
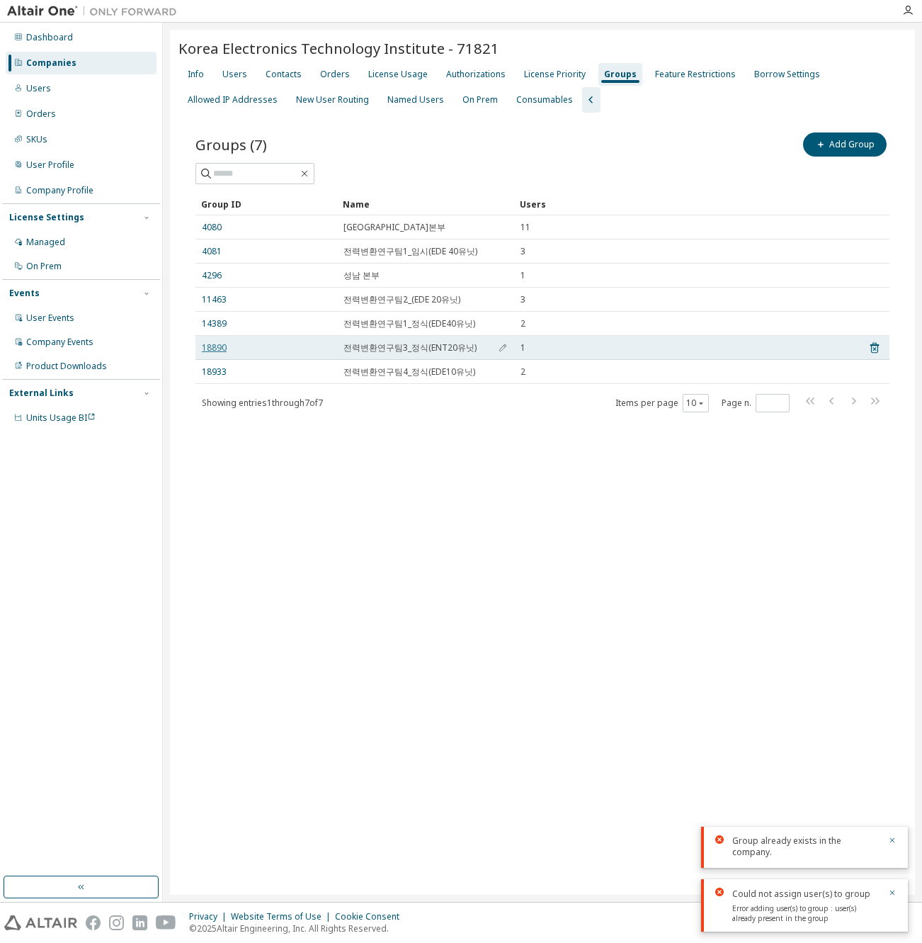
click at [212, 348] on link "18890" at bounding box center [214, 347] width 25 height 11
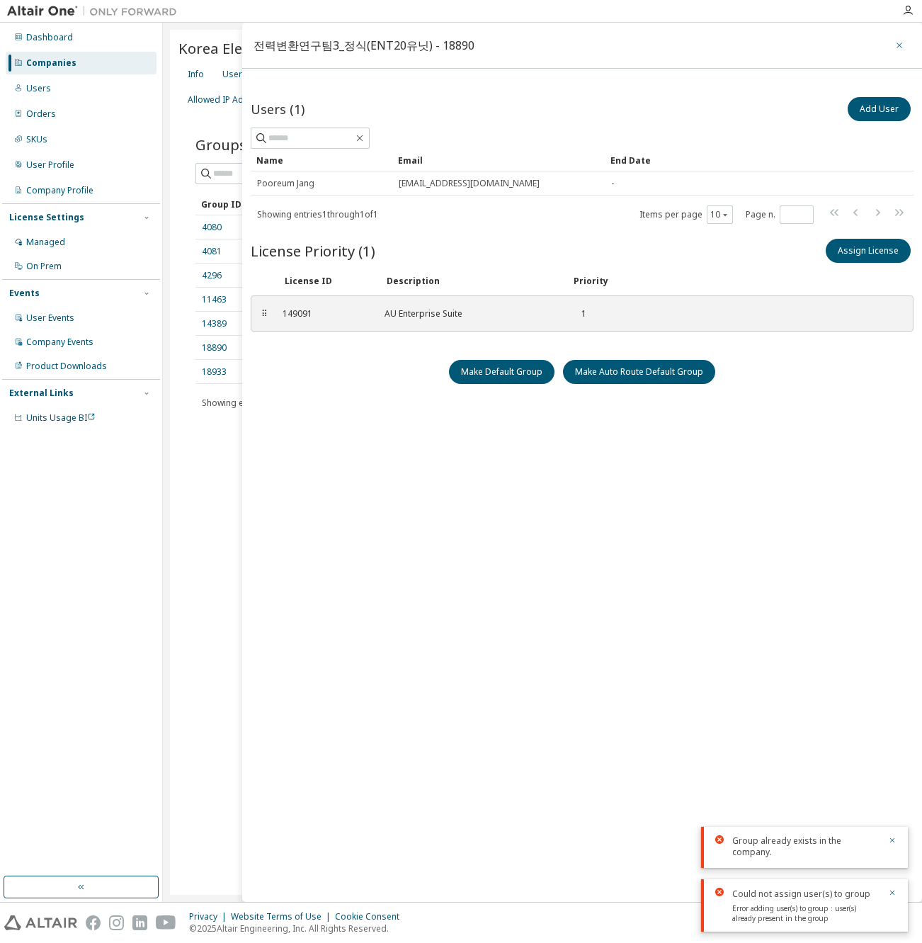
click at [896, 47] on icon "button" at bounding box center [899, 45] width 6 height 6
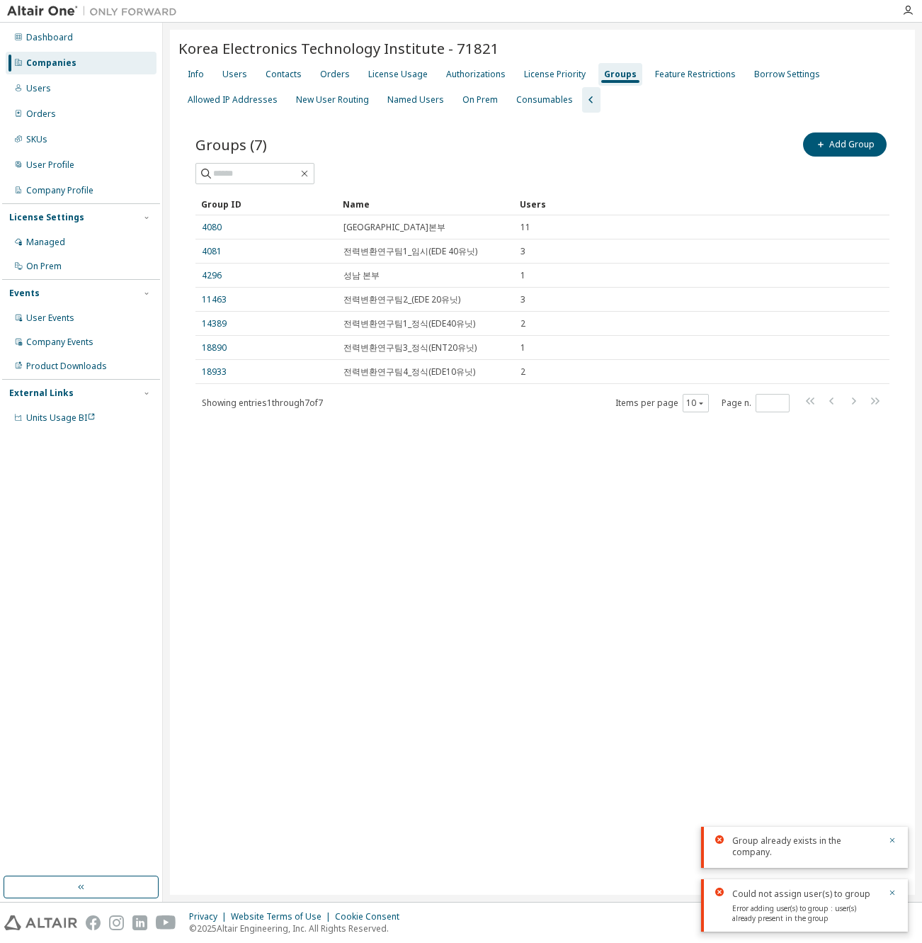
click at [224, 495] on div "Korea Electronics Technology Institute - 71821 Clear Load Save Save As Field Op…" at bounding box center [542, 462] width 745 height 865
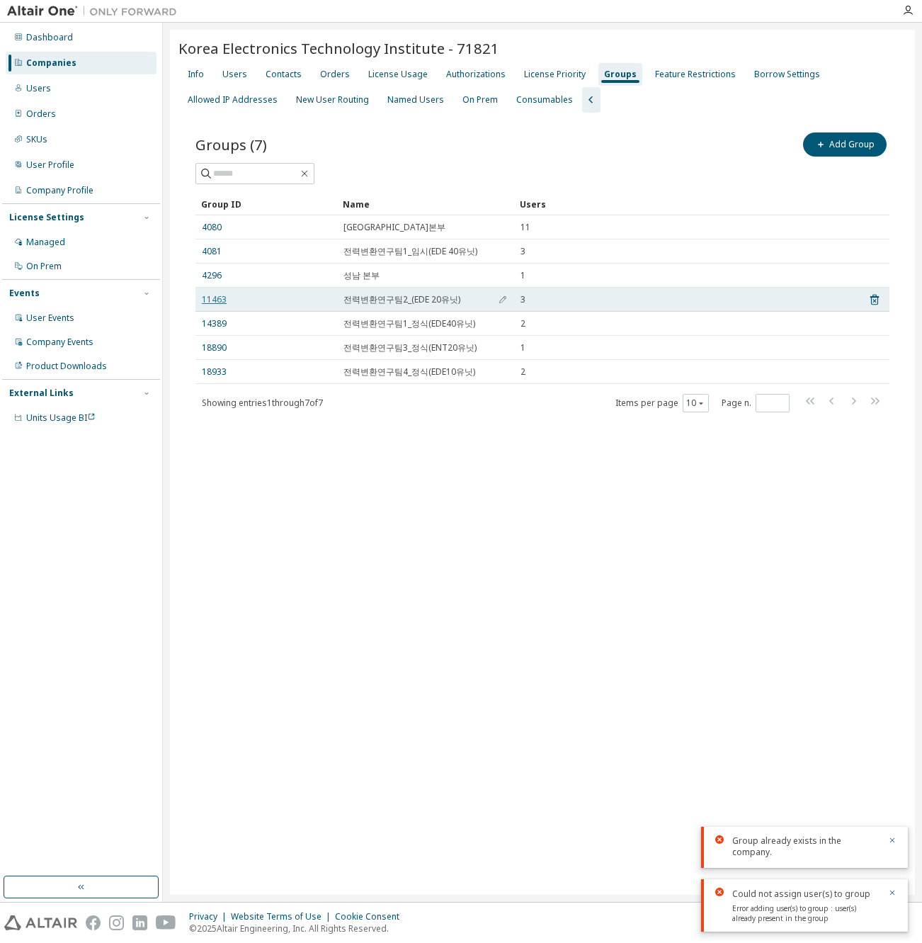
click at [211, 300] on link "11463" at bounding box center [214, 299] width 25 height 11
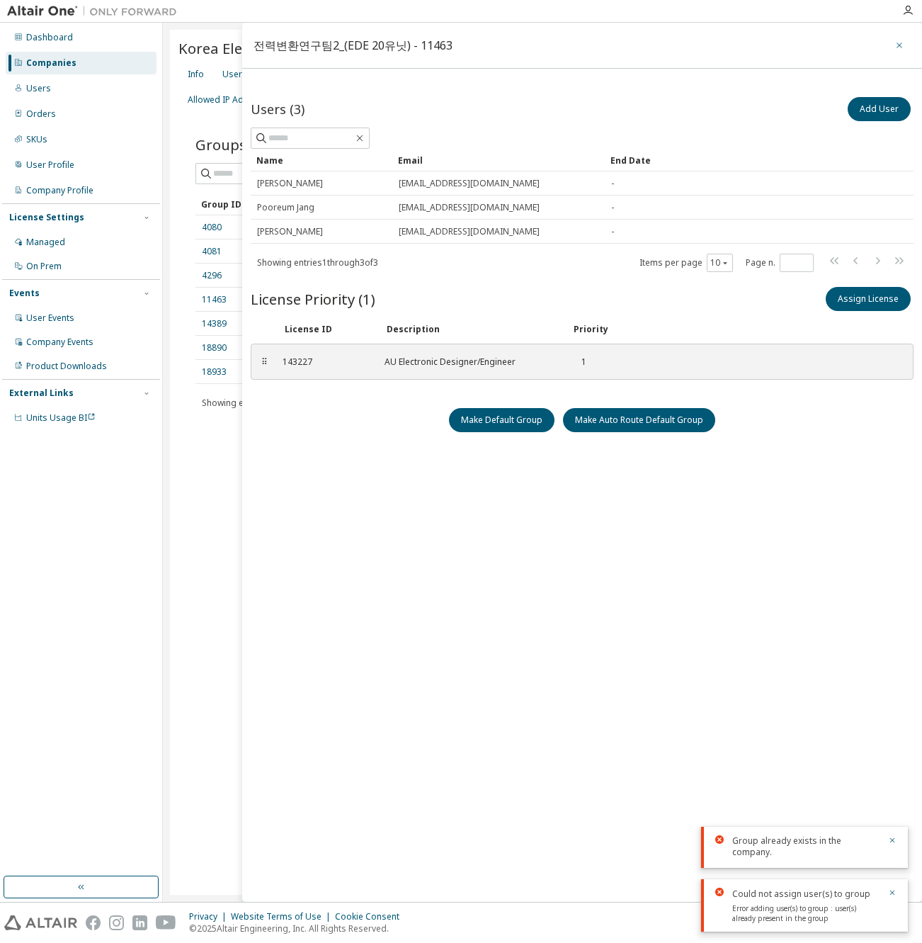
click at [899, 46] on icon "button" at bounding box center [899, 45] width 10 height 11
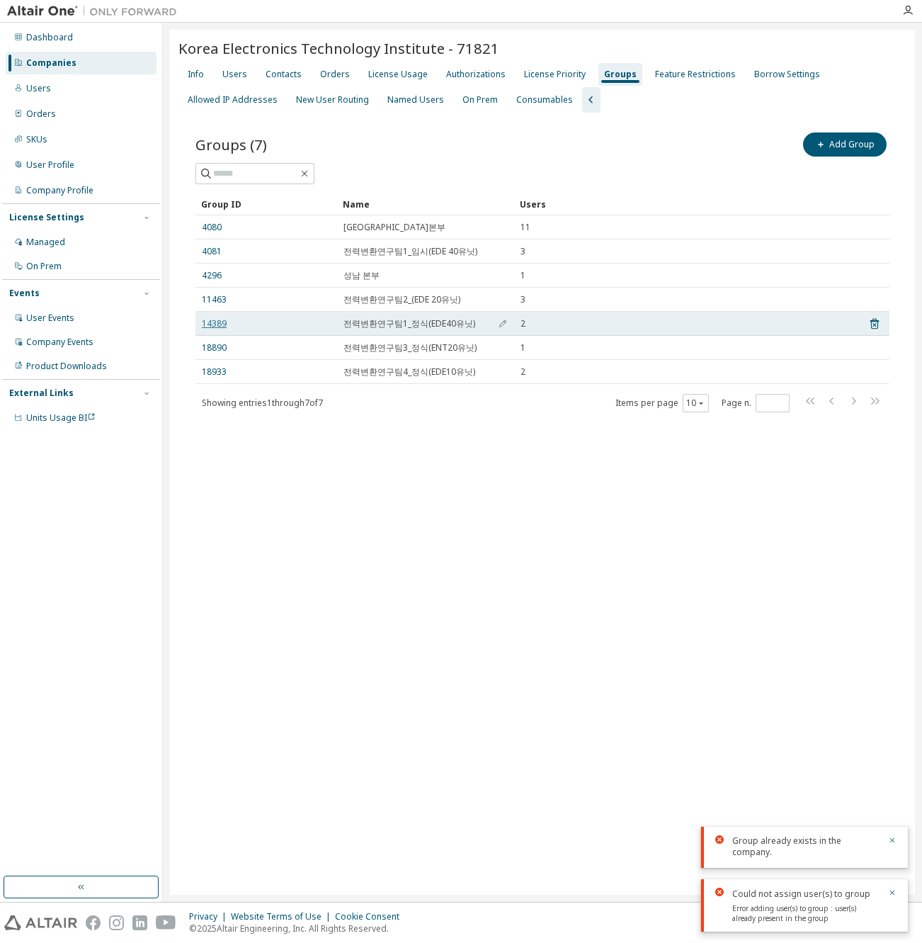
click at [222, 326] on link "14389" at bounding box center [214, 323] width 25 height 11
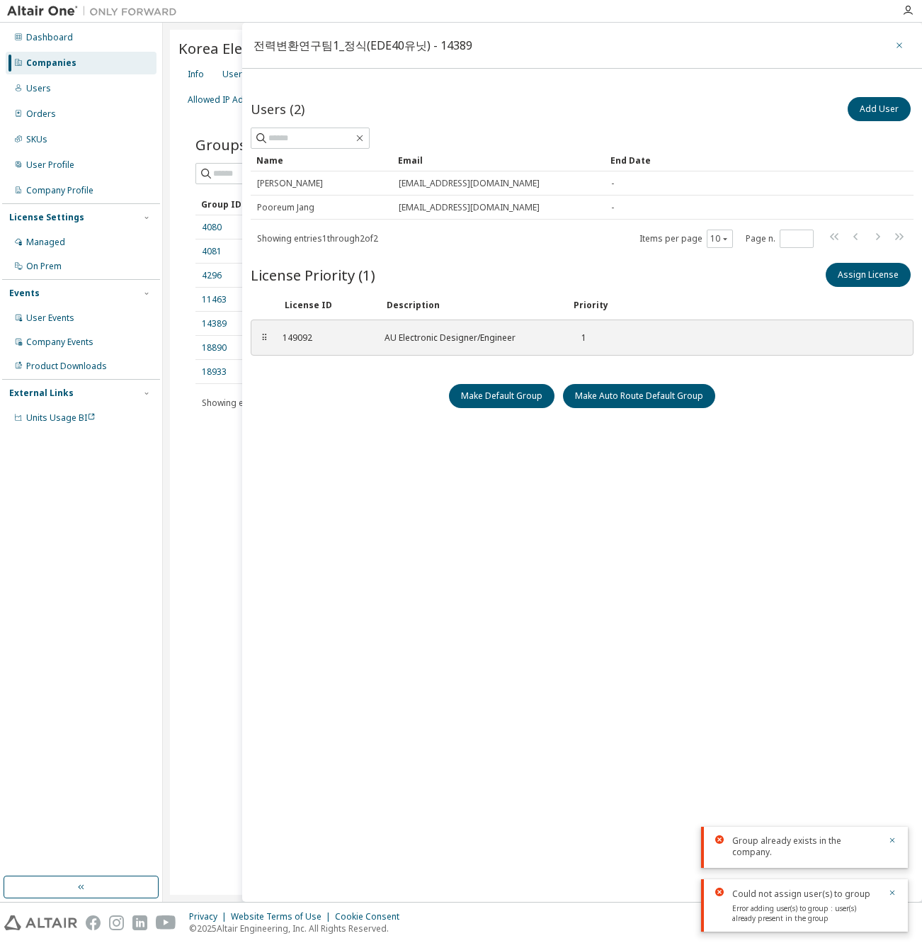
click at [902, 42] on icon "button" at bounding box center [899, 45] width 10 height 11
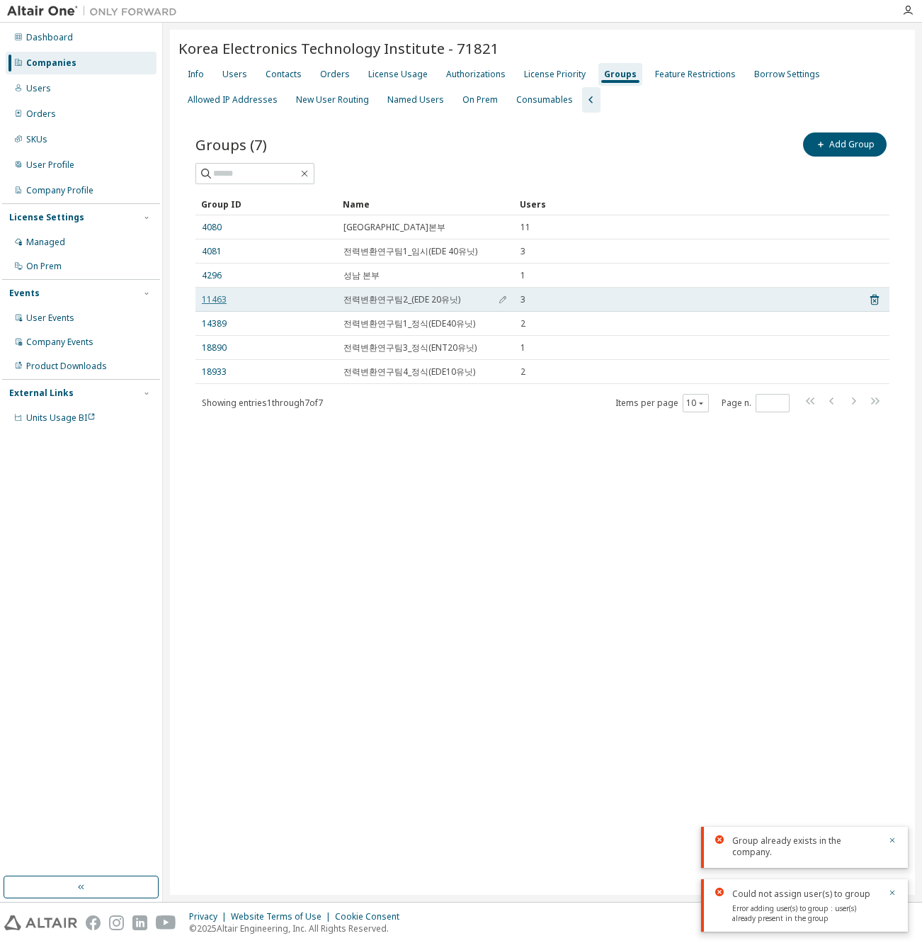
click at [218, 297] on link "11463" at bounding box center [214, 299] width 25 height 11
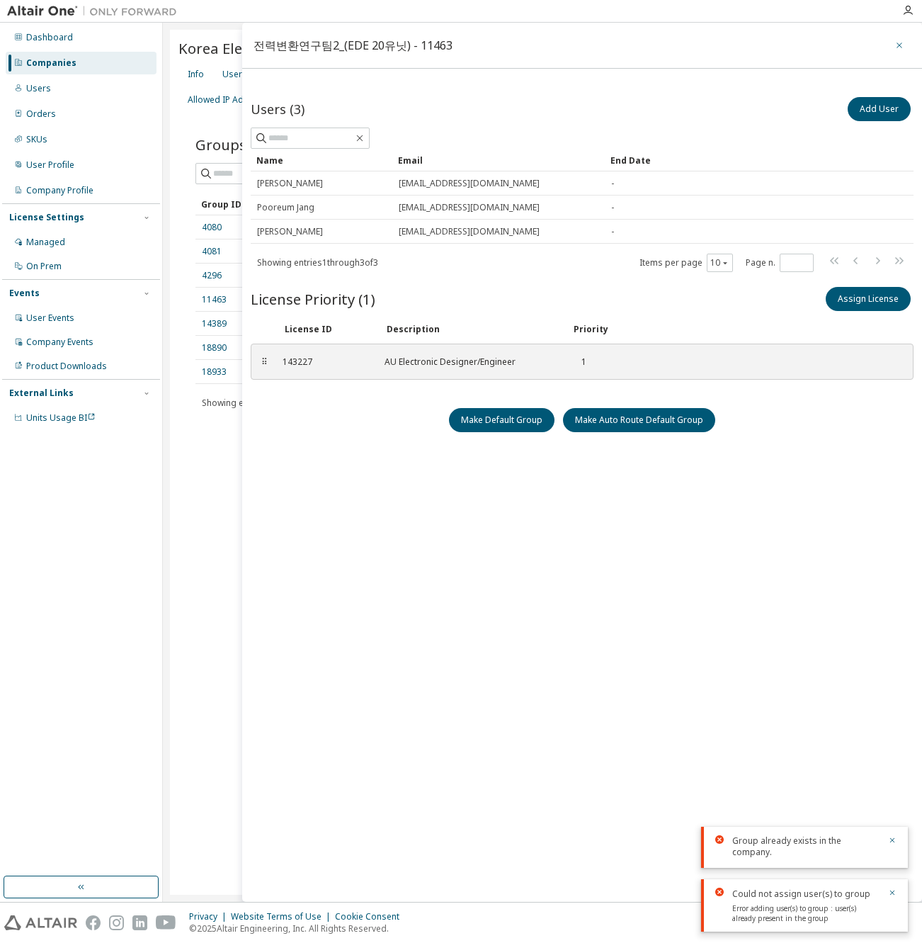
click at [901, 41] on icon "button" at bounding box center [899, 45] width 10 height 11
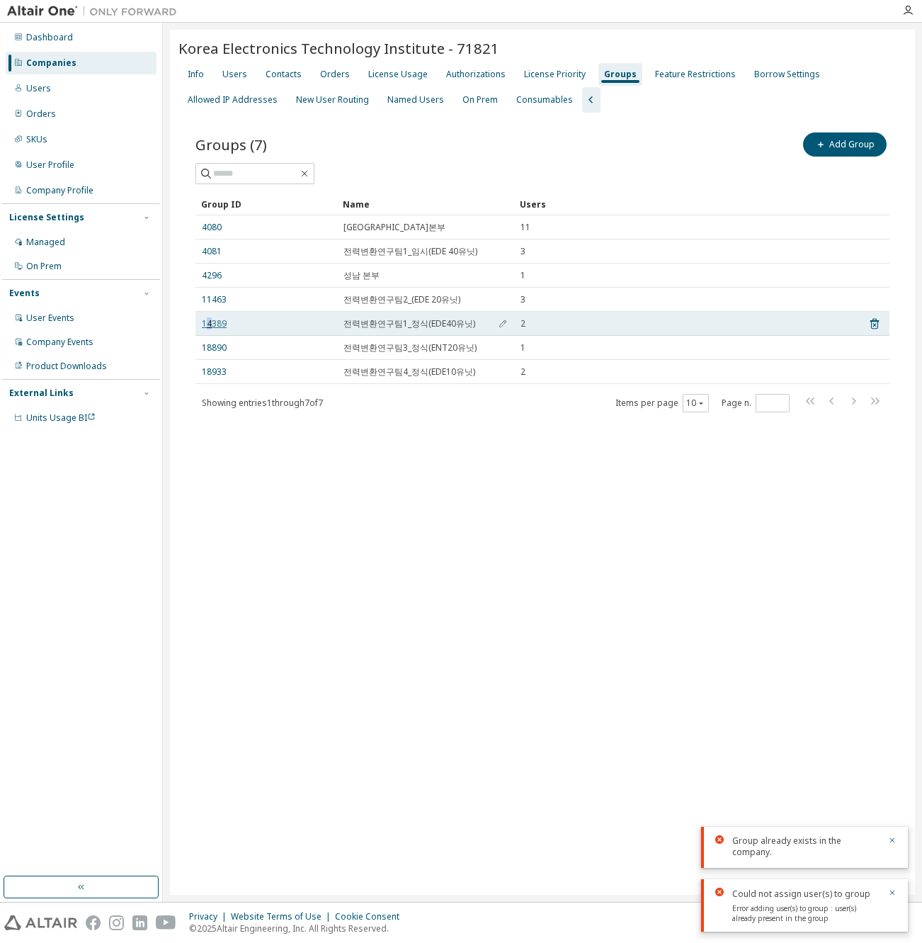
click at [209, 323] on link "14389" at bounding box center [214, 323] width 25 height 11
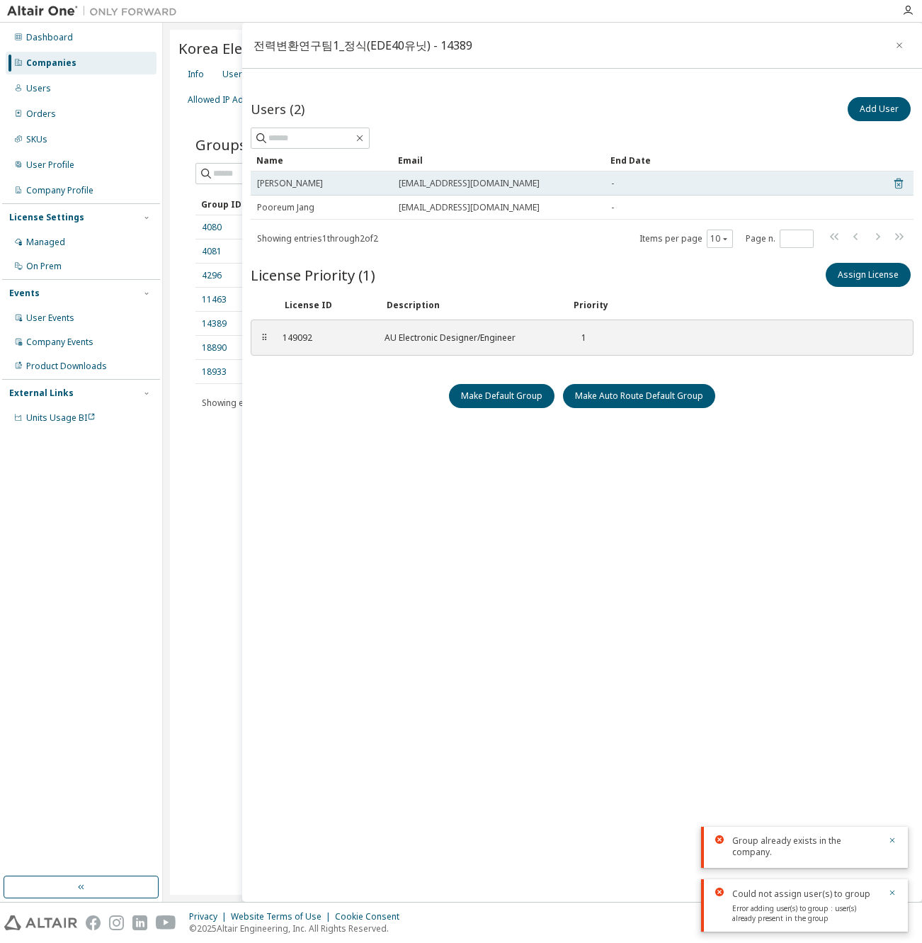
click at [899, 181] on icon at bounding box center [898, 183] width 13 height 17
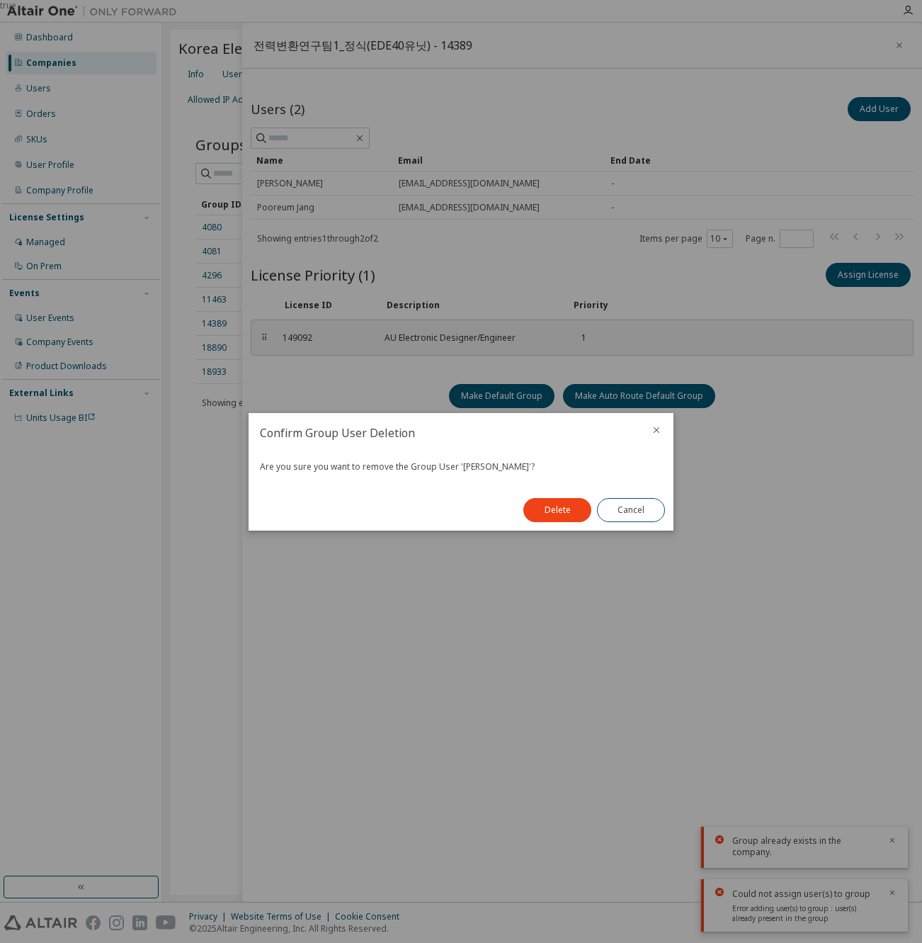
click at [407, 547] on div "true" at bounding box center [461, 471] width 922 height 943
click at [653, 428] on icon "close" at bounding box center [656, 429] width 11 height 11
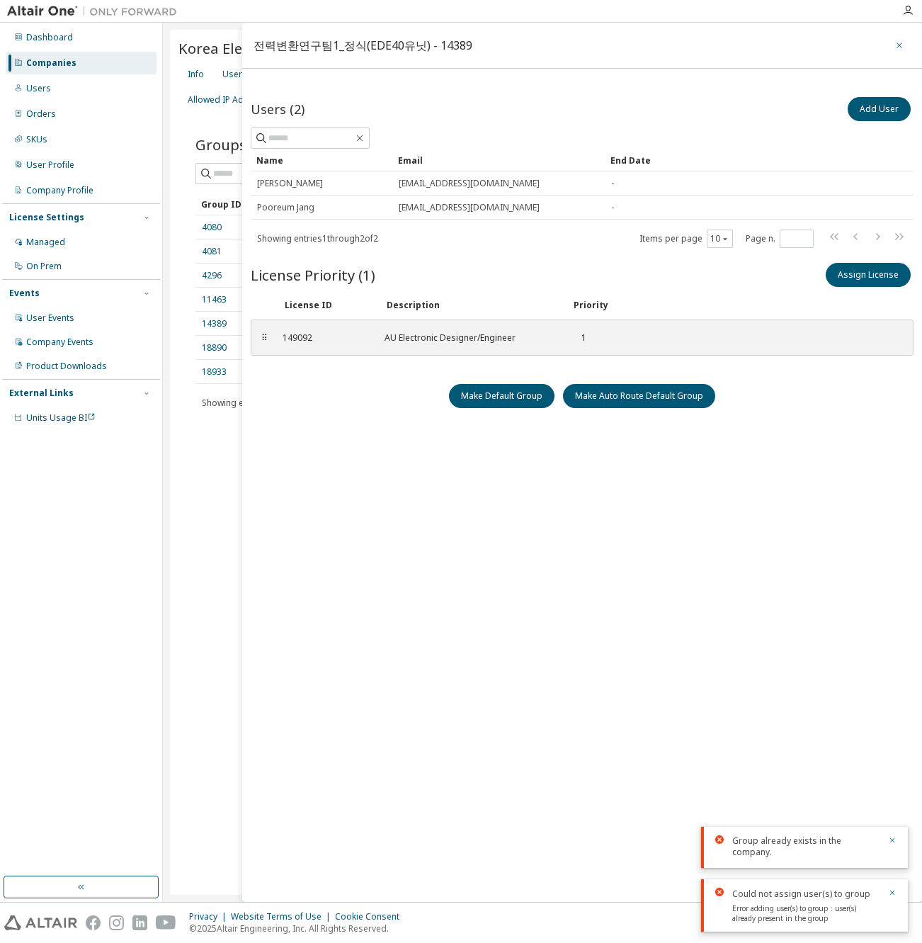
click at [903, 45] on icon "button" at bounding box center [899, 45] width 10 height 11
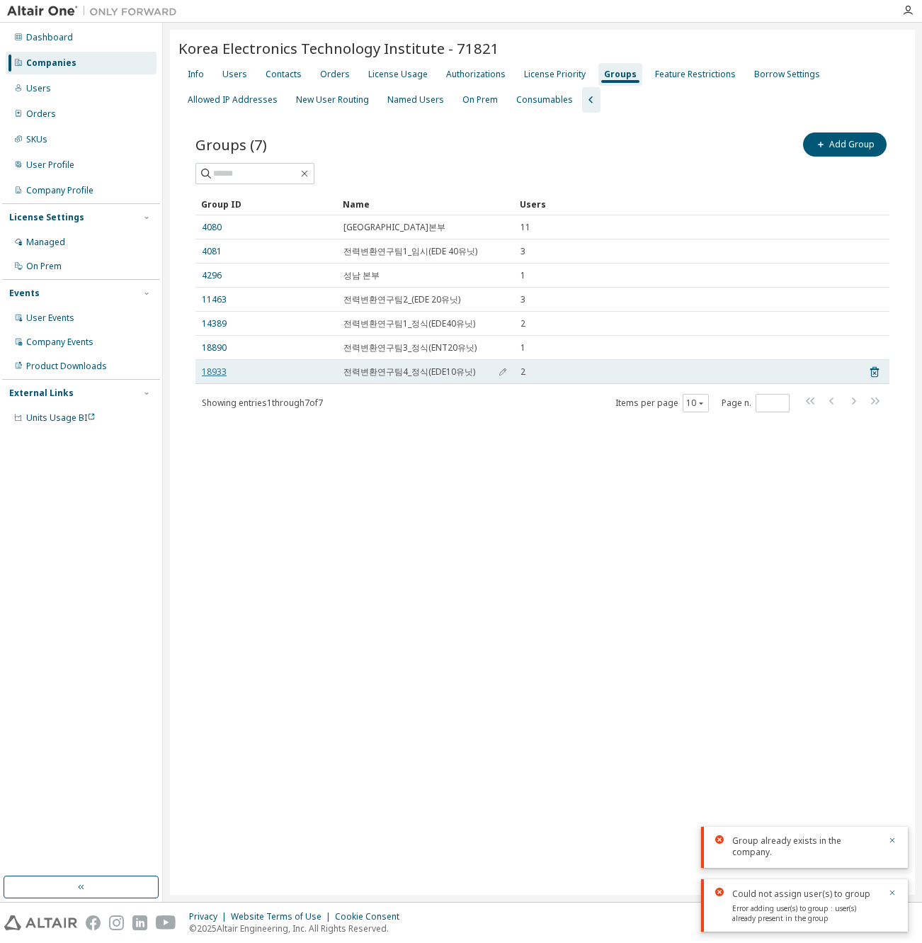
click at [220, 370] on link "18933" at bounding box center [214, 371] width 25 height 11
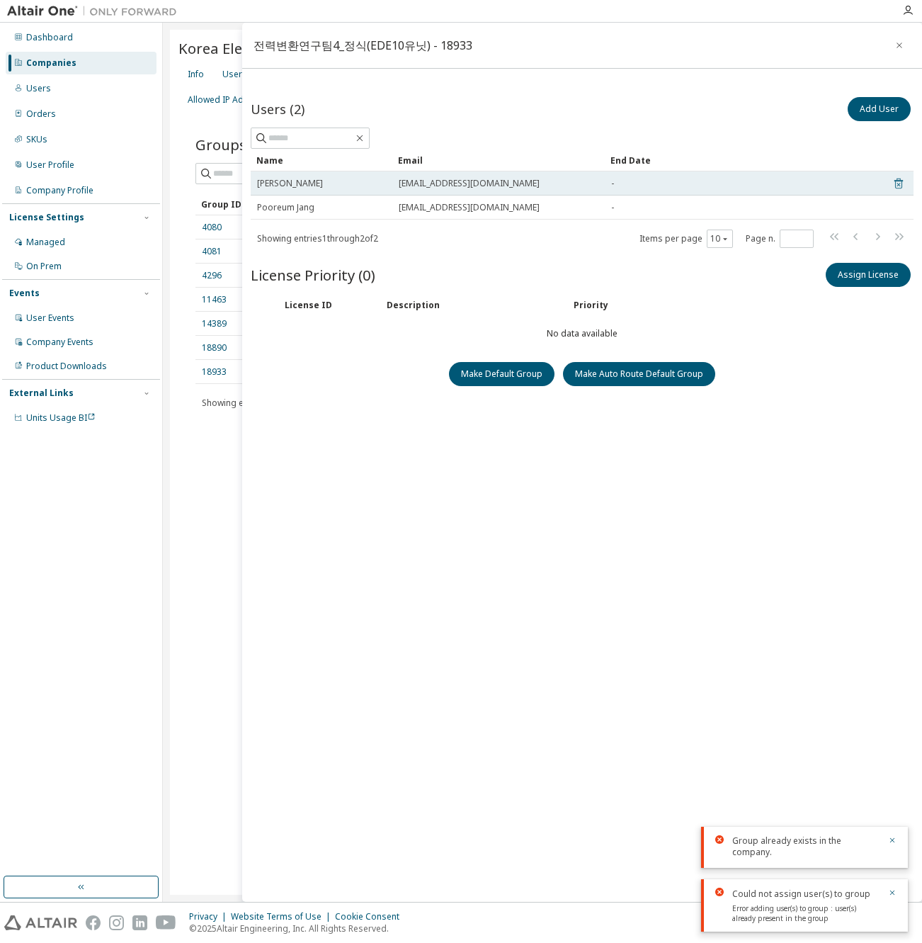
click at [898, 184] on icon at bounding box center [898, 183] width 13 height 17
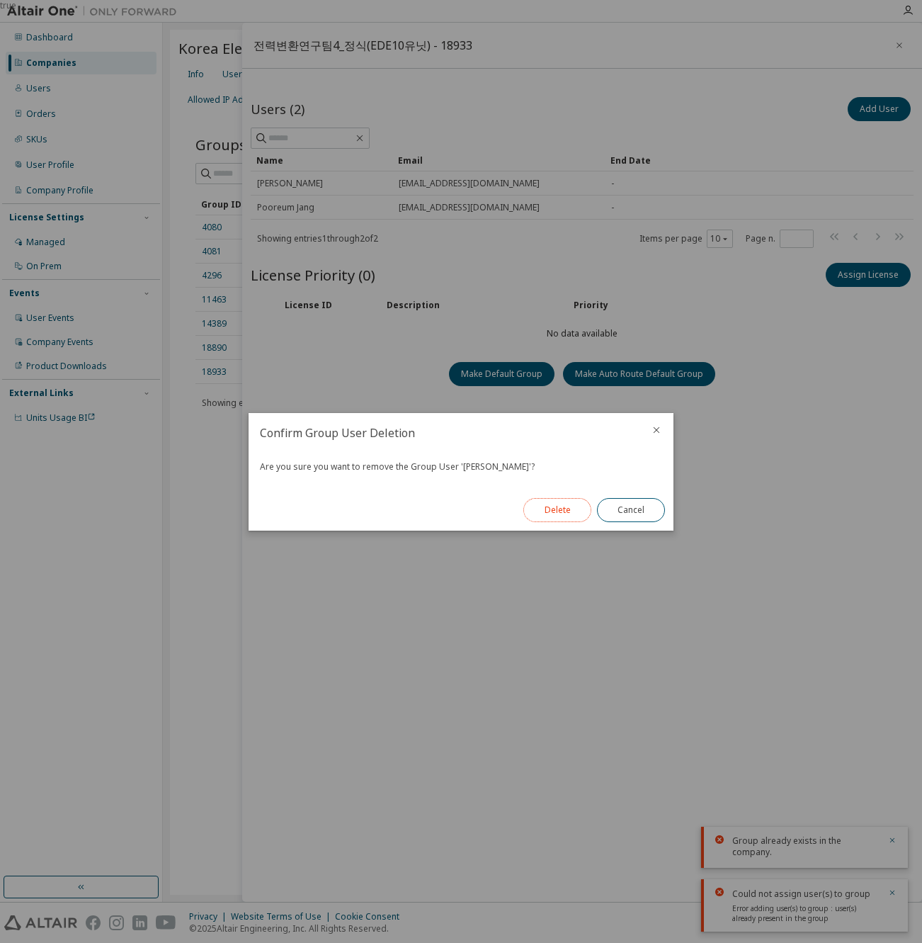
click at [554, 506] on button "Delete" at bounding box center [557, 510] width 68 height 24
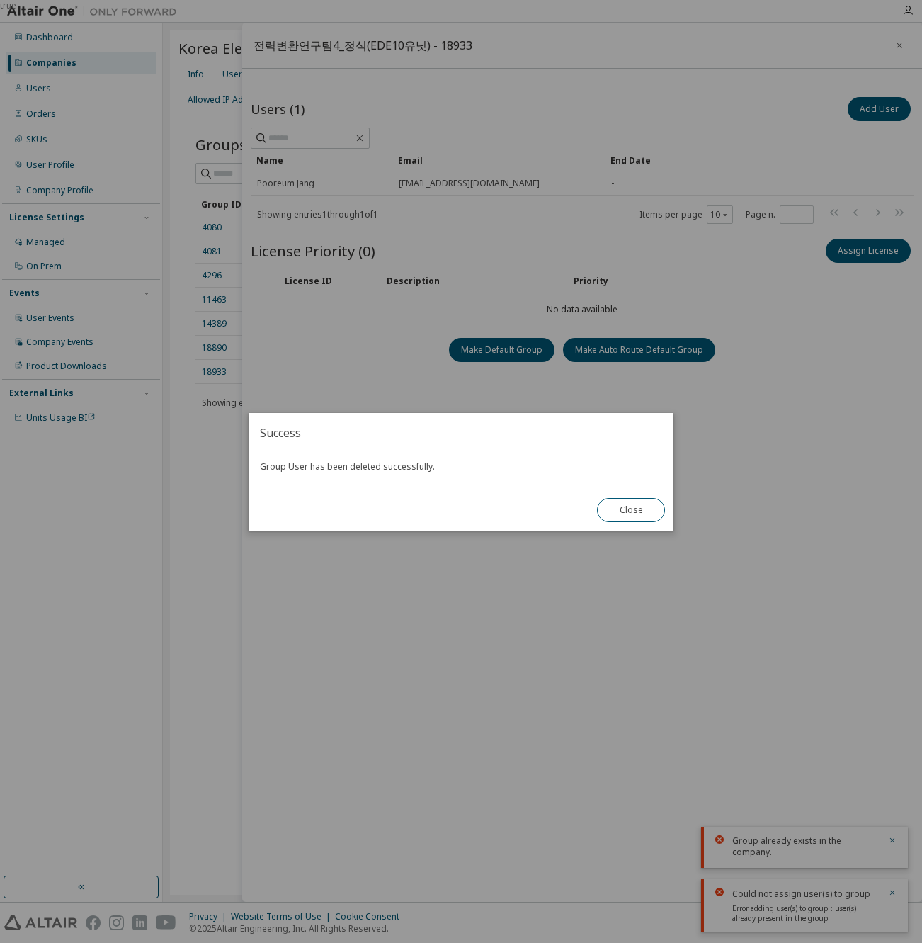
drag, startPoint x: 622, startPoint y: 506, endPoint x: 575, endPoint y: 465, distance: 61.8
click at [621, 506] on button "Close" at bounding box center [631, 510] width 68 height 24
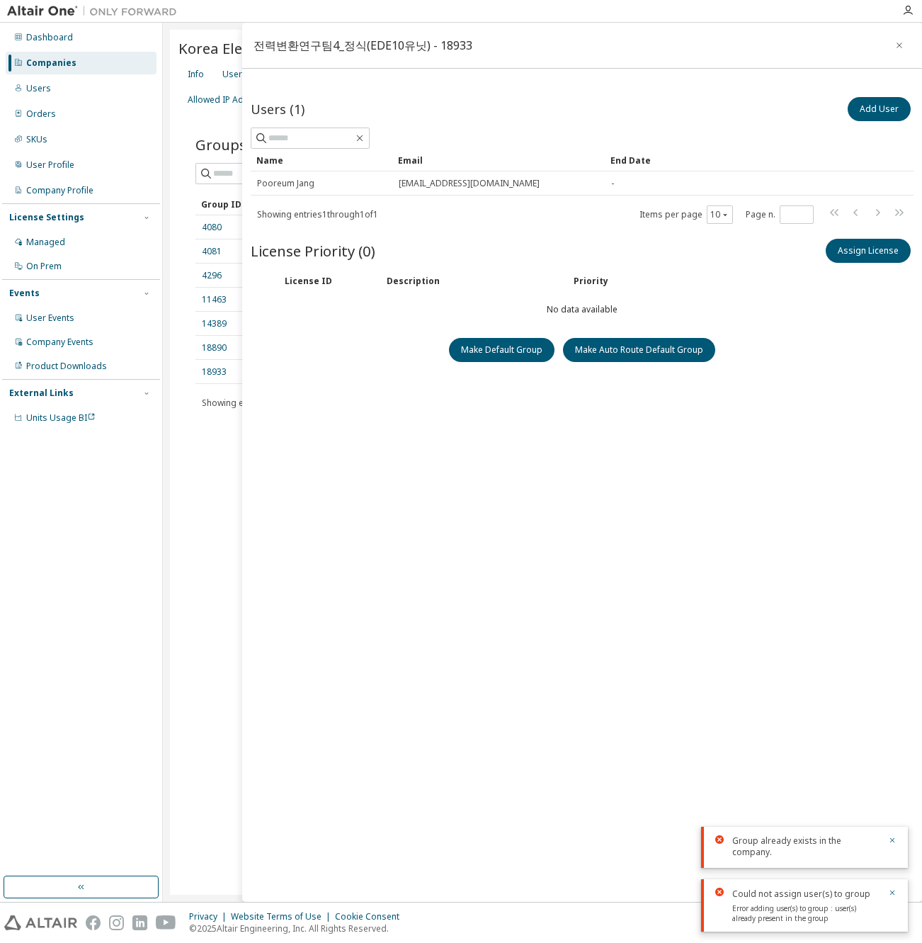
click at [496, 429] on div "Users (1) Add User Clear Load Save Save As Field Operator Value Select filter S…" at bounding box center [582, 471] width 663 height 754
click at [899, 42] on icon "button" at bounding box center [899, 45] width 10 height 11
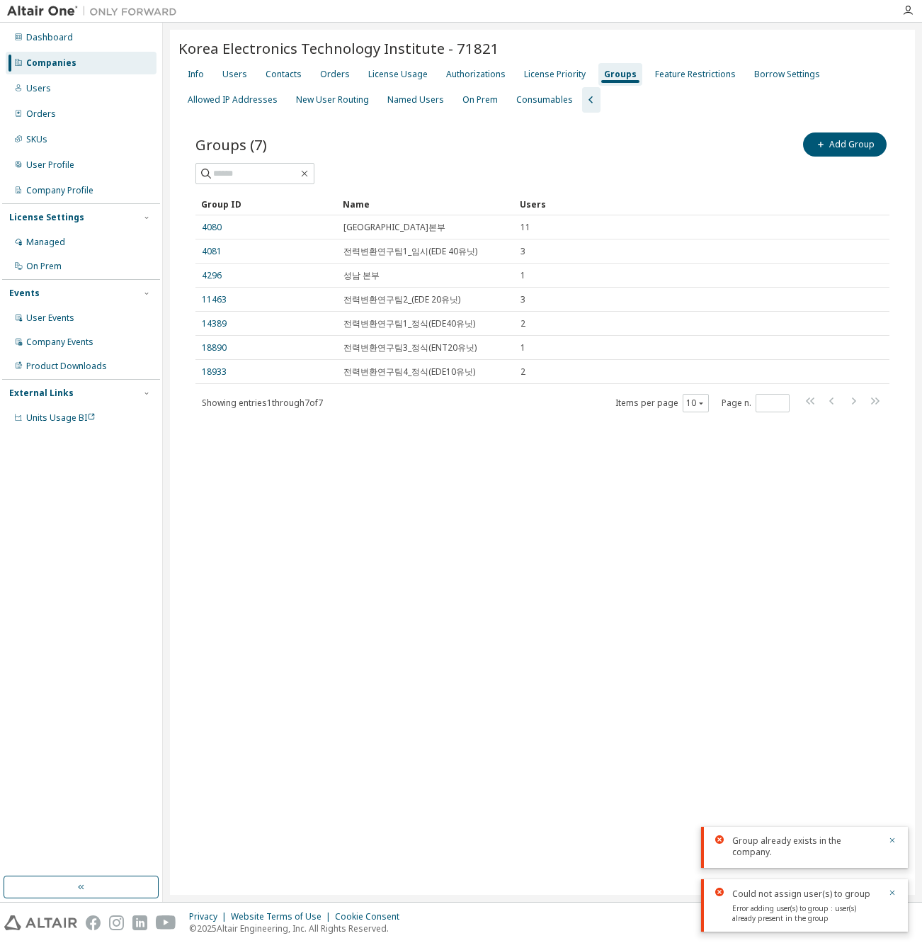
click at [882, 76] on div "Info Users Contacts Orders License Usage Authorizations License Priority Groups…" at bounding box center [542, 87] width 728 height 51
click at [62, 66] on div "Companies" at bounding box center [51, 62] width 50 height 11
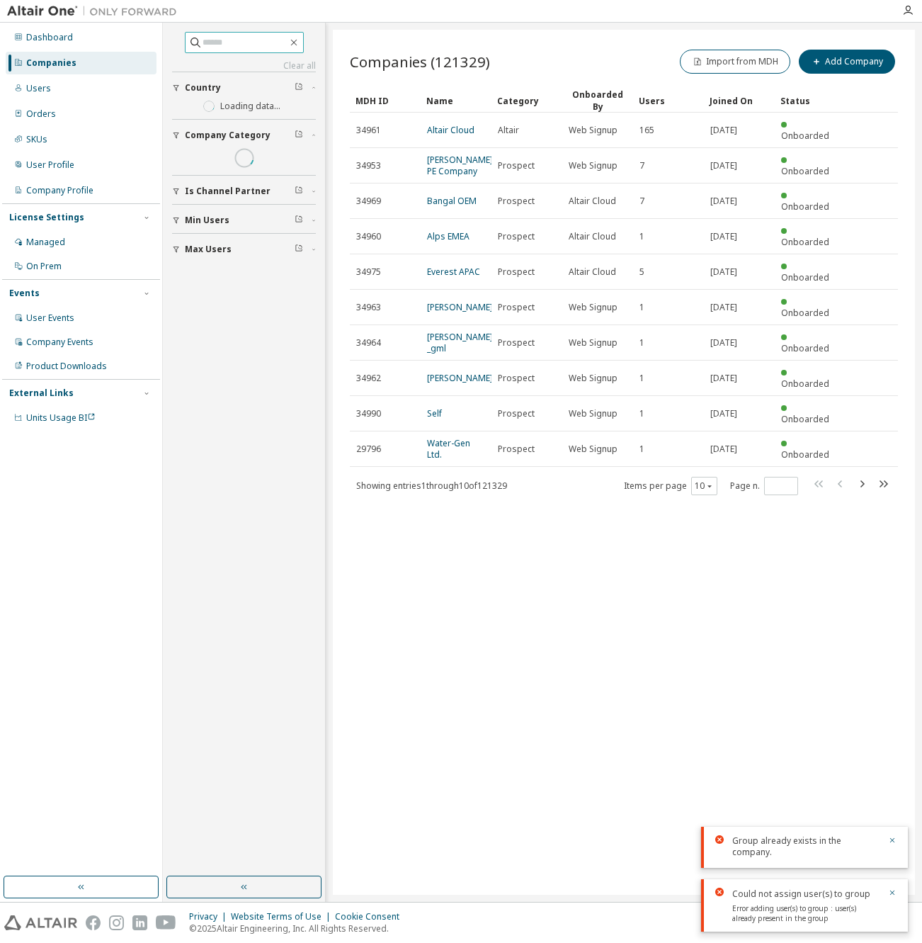
click at [212, 40] on input "text" at bounding box center [245, 42] width 85 height 14
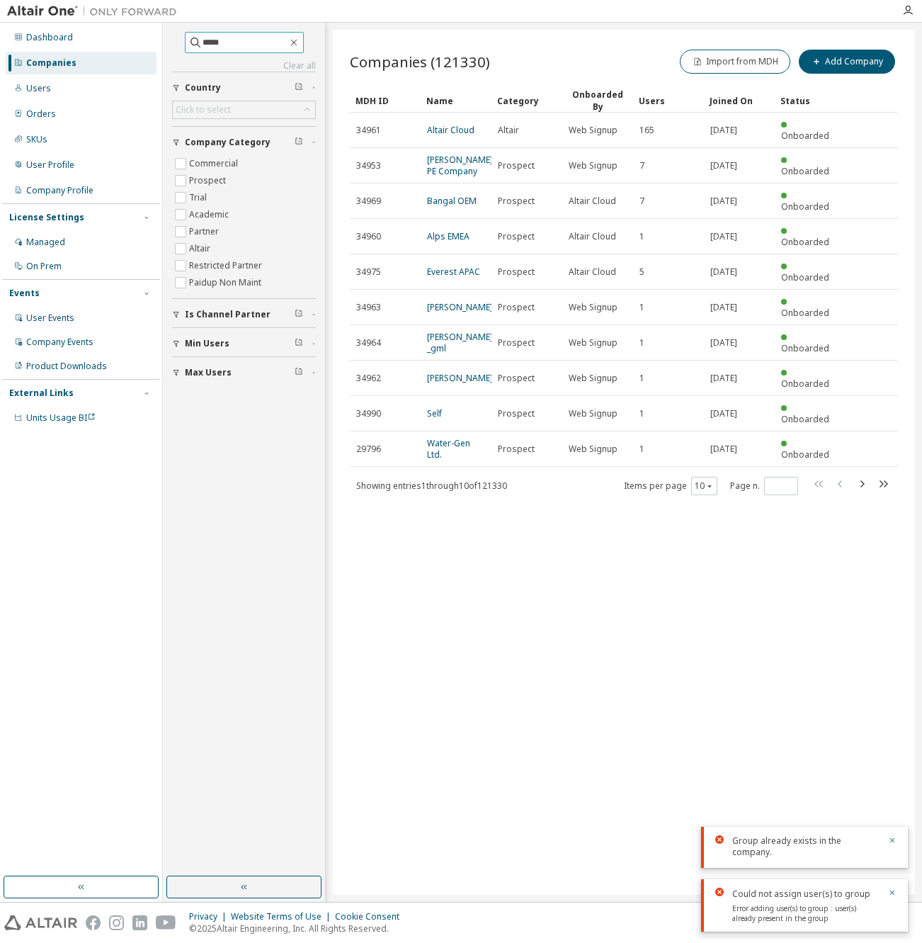
type input "*****"
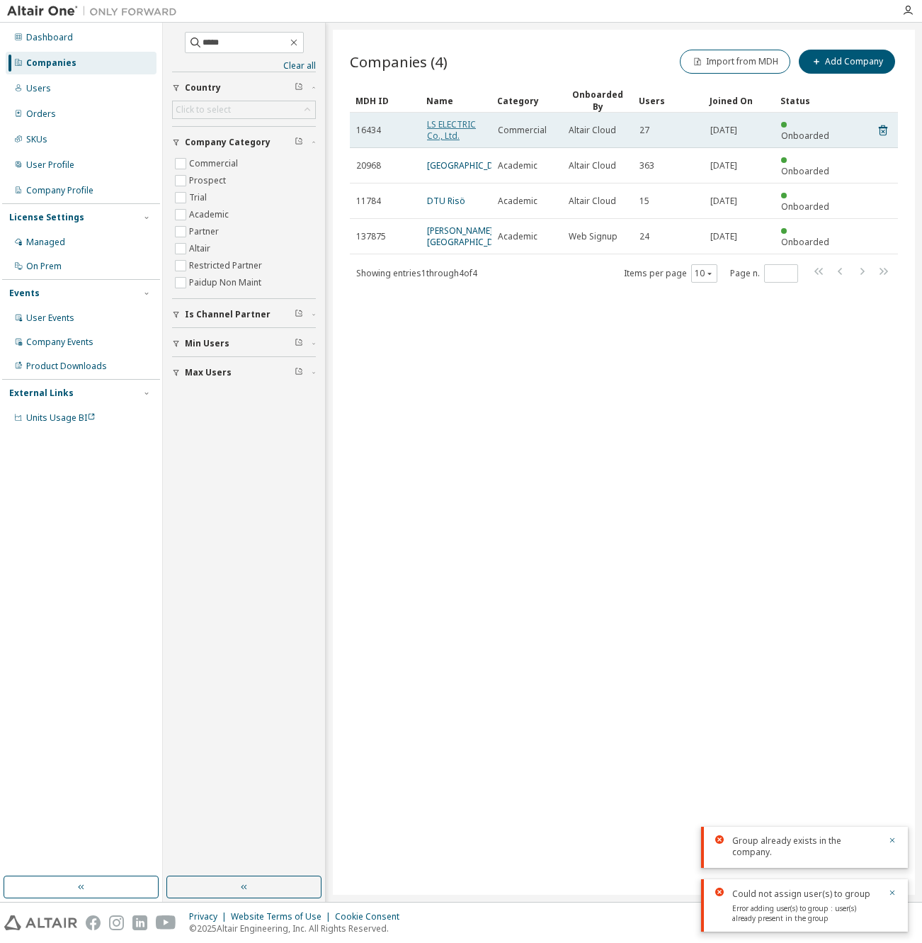
click at [437, 125] on link "LS ELECTRIC Co., Ltd." at bounding box center [451, 129] width 49 height 23
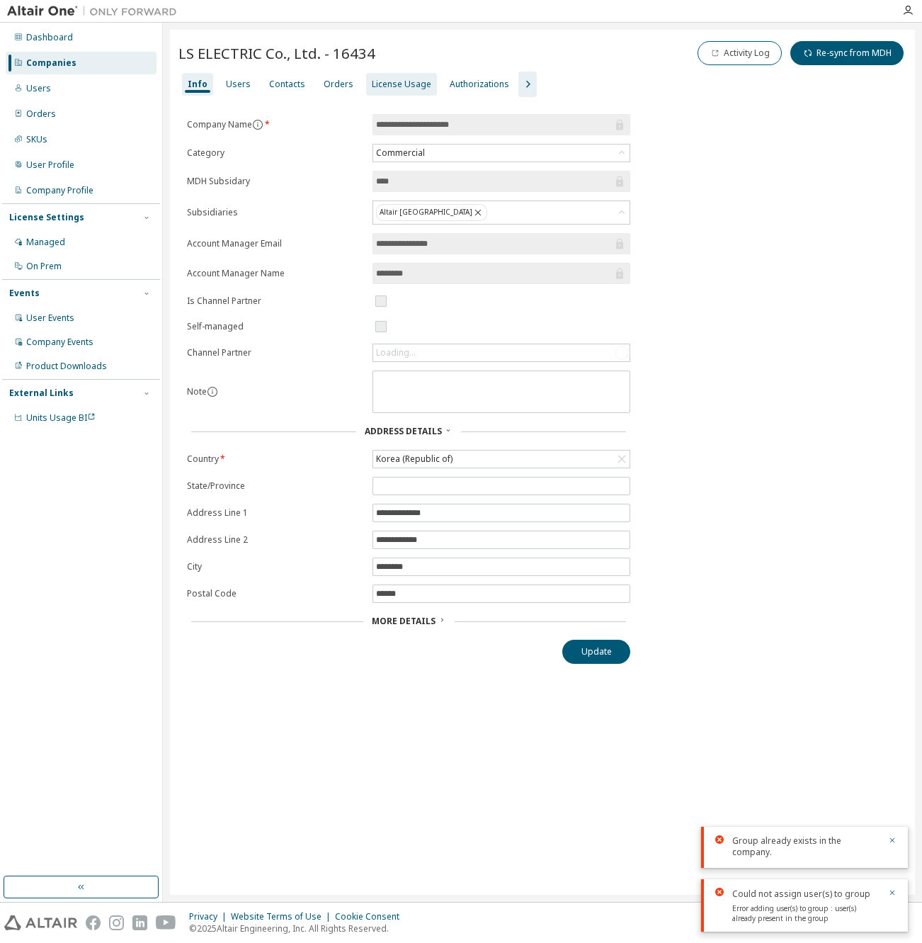
click at [374, 89] on div "License Usage" at bounding box center [401, 84] width 59 height 11
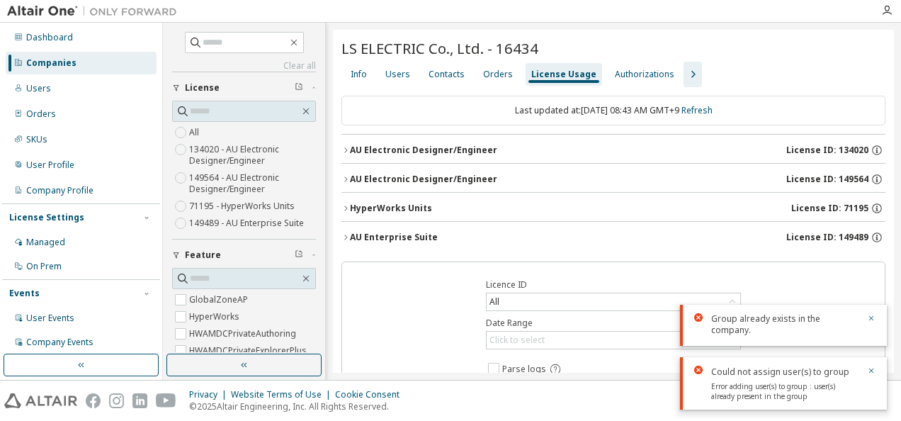
click at [440, 180] on div "AU Electronic Designer/Engineer" at bounding box center [423, 178] width 147 height 11
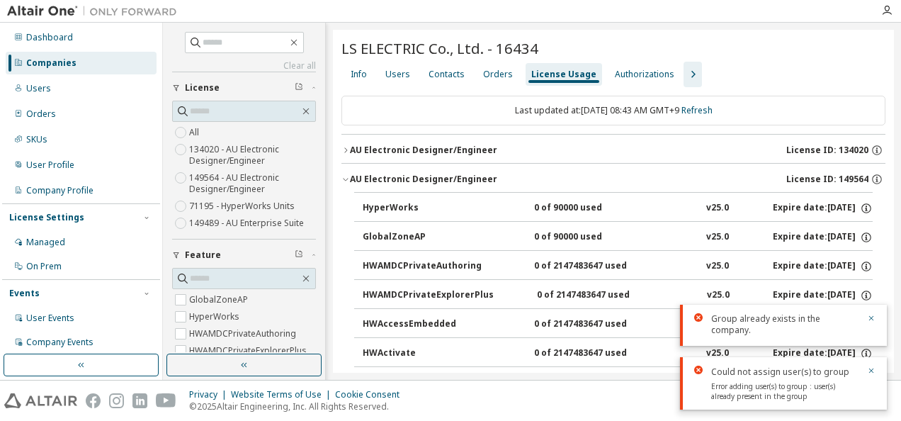
click at [684, 74] on icon "button" at bounding box center [692, 74] width 17 height 17
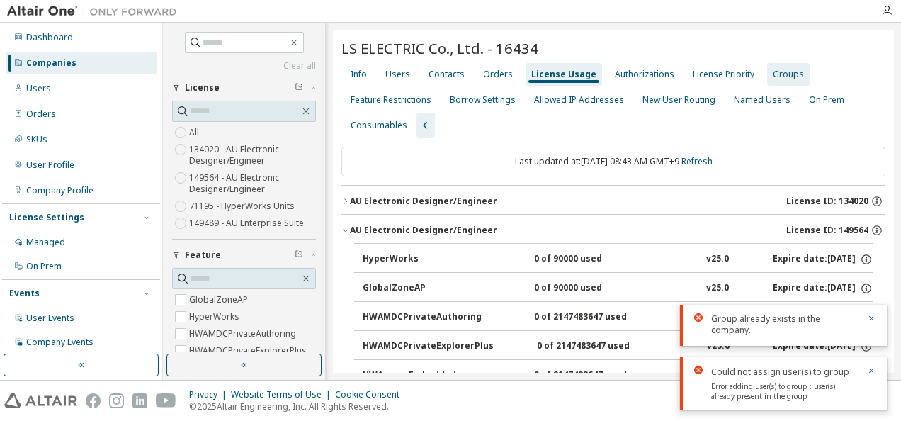
click at [775, 75] on div "Groups" at bounding box center [788, 74] width 31 height 11
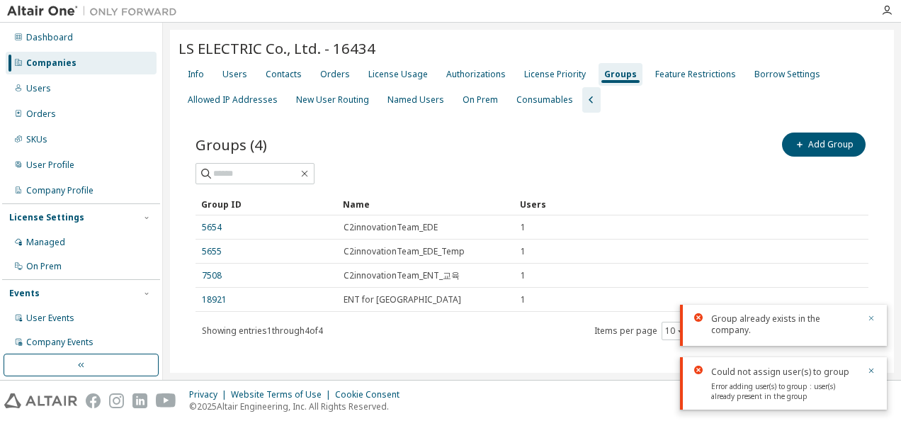
click at [873, 314] on icon "button" at bounding box center [871, 318] width 8 height 8
click at [870, 370] on icon "button" at bounding box center [871, 370] width 5 height 5
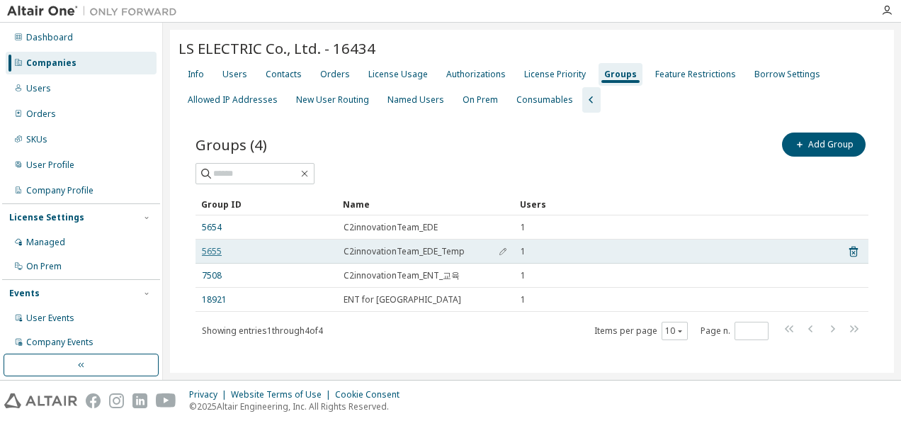
click at [208, 251] on link "5655" at bounding box center [212, 251] width 20 height 11
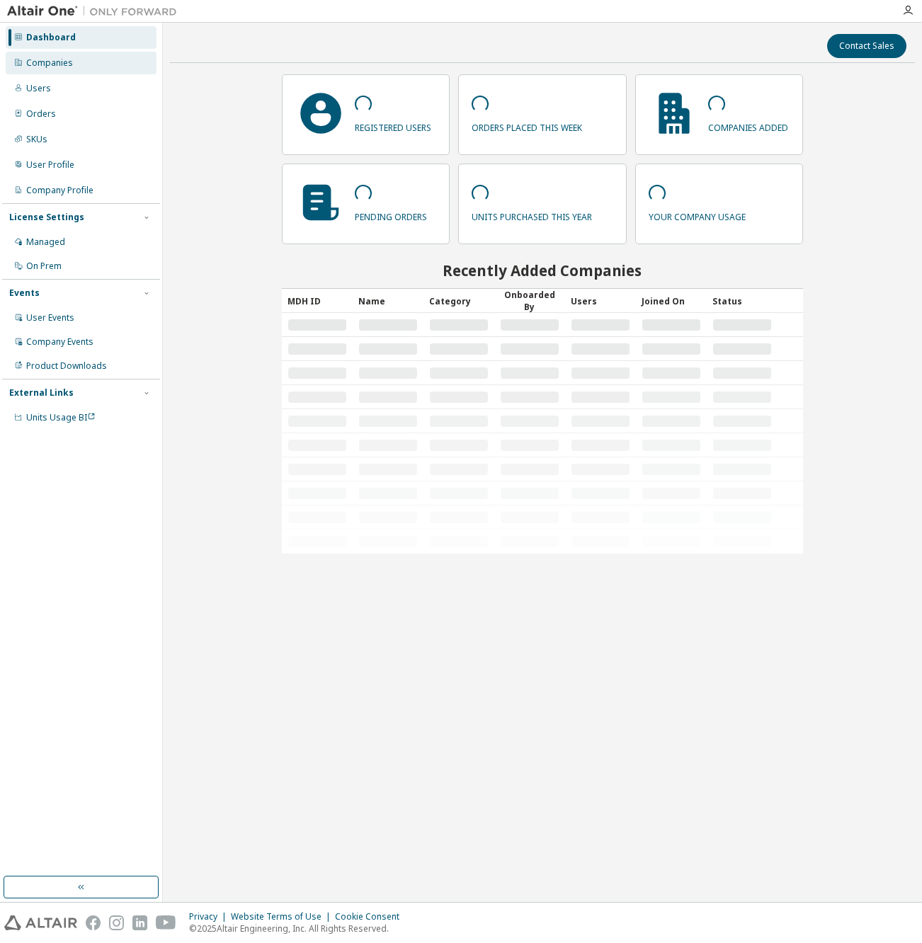
click at [67, 66] on div "Companies" at bounding box center [49, 62] width 47 height 11
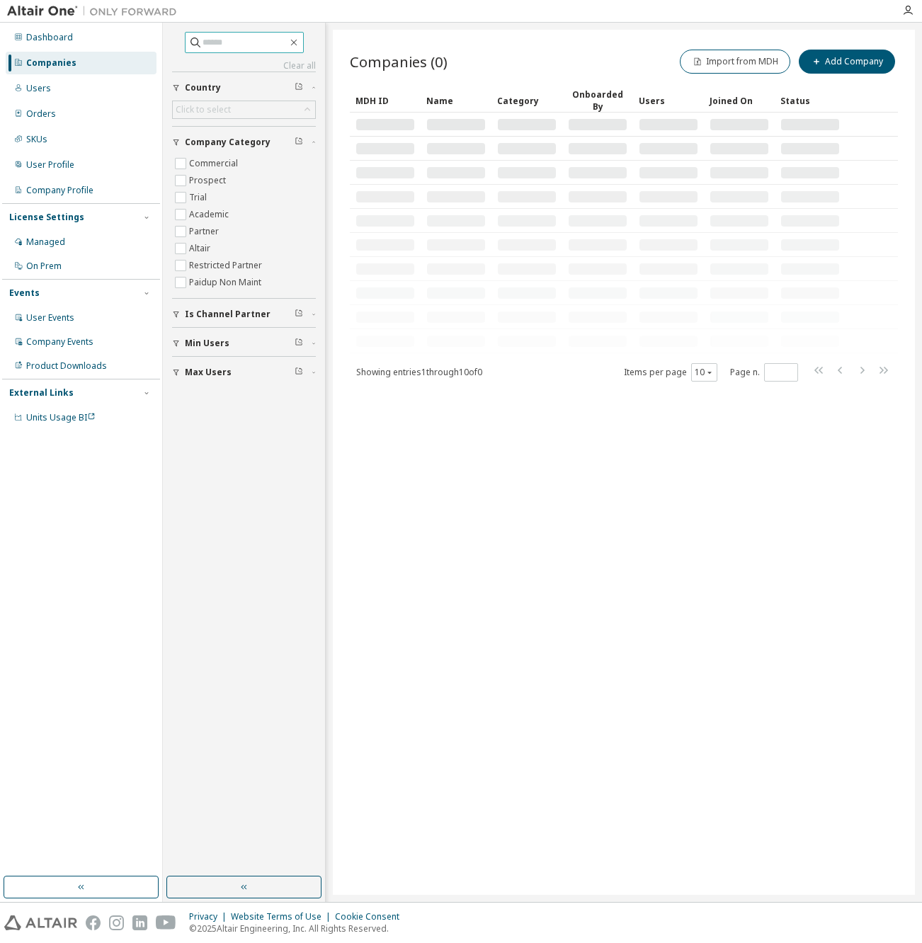
click at [203, 43] on input "text" at bounding box center [245, 42] width 85 height 14
paste input "******"
click at [203, 42] on input "******" at bounding box center [245, 42] width 85 height 14
type input "******"
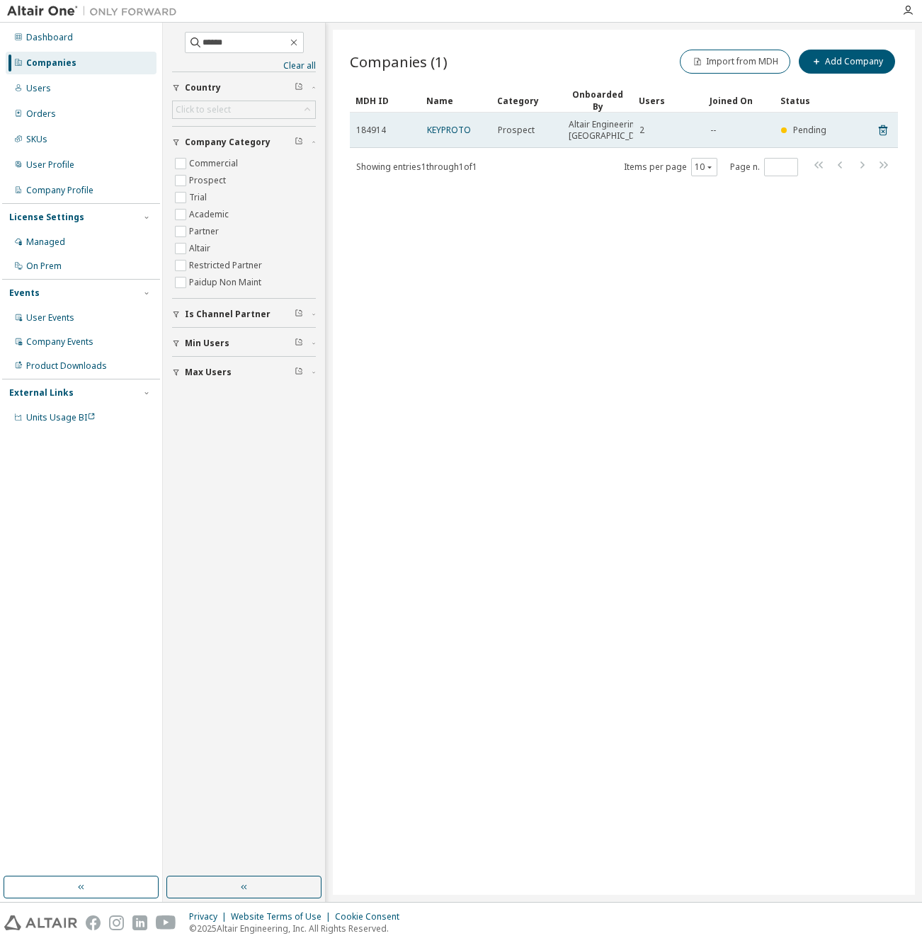
click at [370, 140] on td "184914" at bounding box center [385, 130] width 71 height 35
click at [448, 136] on link "KEYPROTO" at bounding box center [449, 130] width 44 height 12
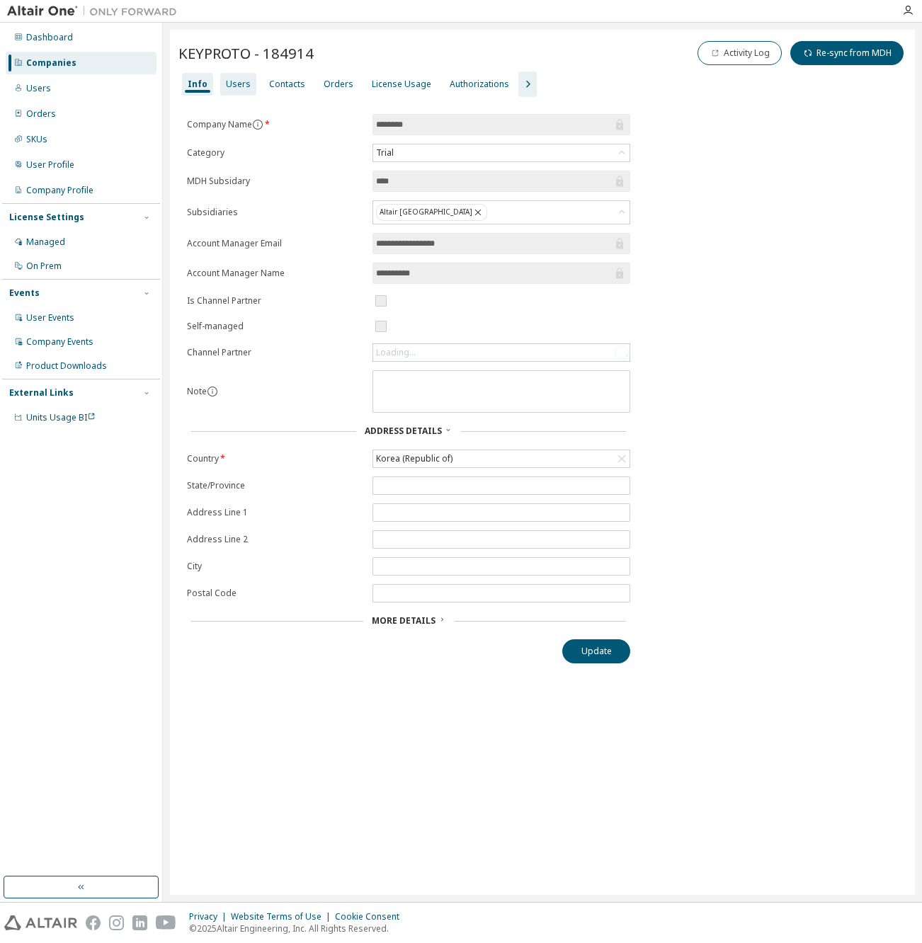
click at [385, 81] on div "License Usage" at bounding box center [401, 84] width 59 height 11
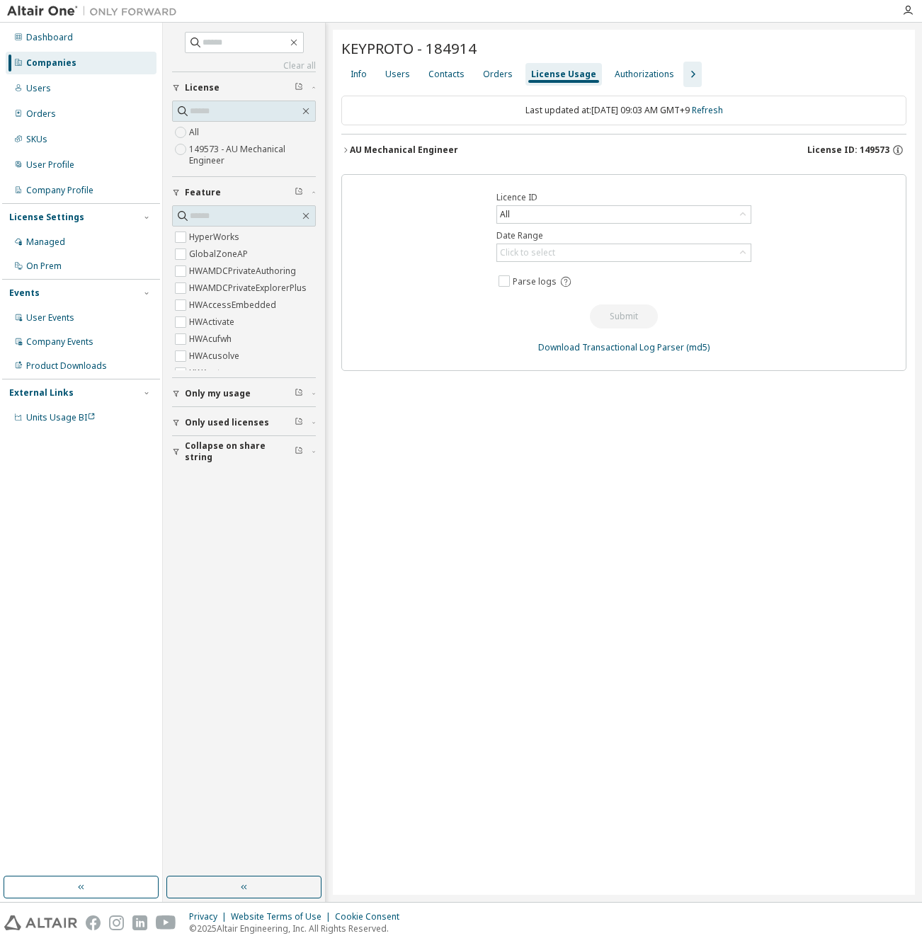
click at [684, 72] on icon "button" at bounding box center [692, 74] width 17 height 17
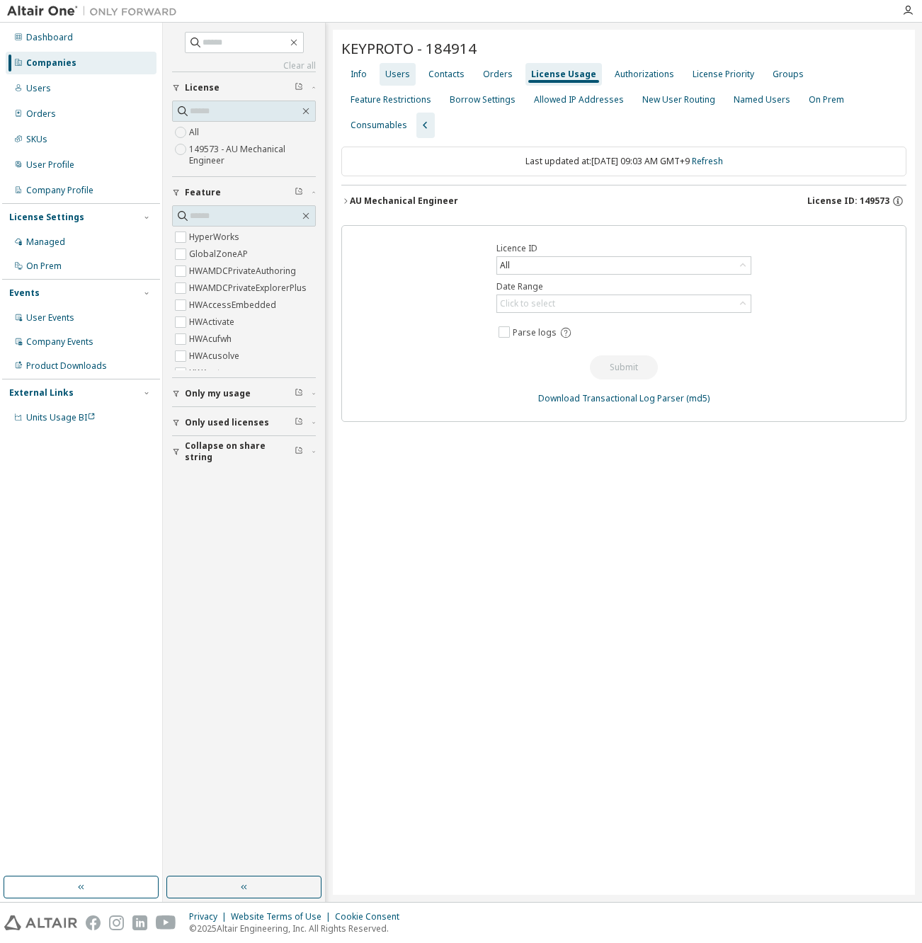
click at [399, 79] on div "Users" at bounding box center [397, 74] width 25 height 11
